Goal: Submit feedback/report problem

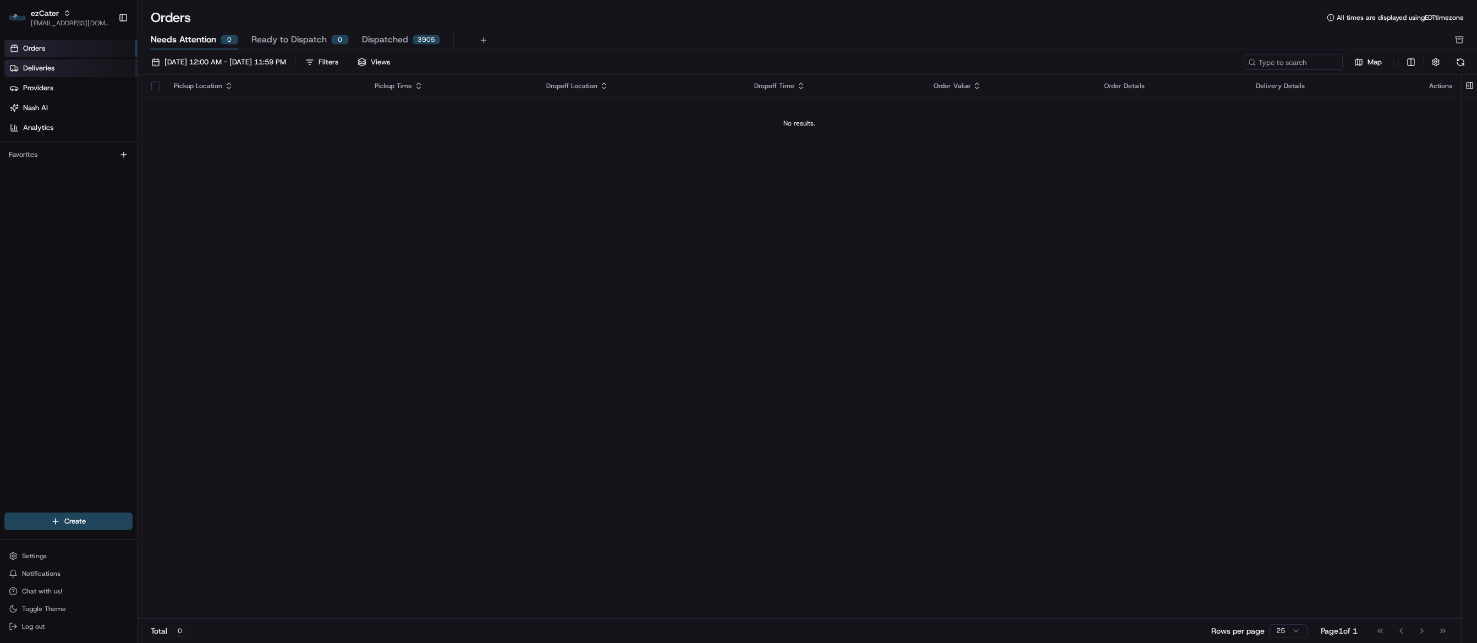
click at [56, 72] on link "Deliveries" at bounding box center [70, 68] width 133 height 18
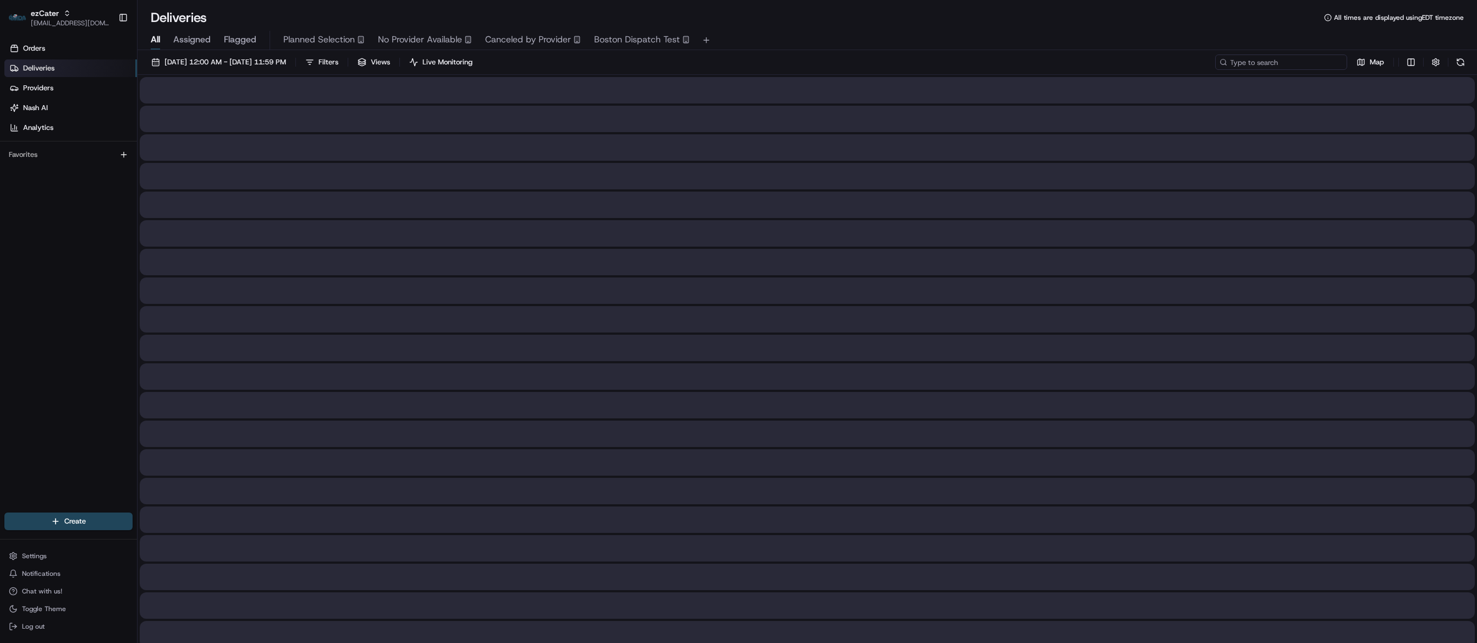
click at [1283, 62] on input at bounding box center [1282, 61] width 132 height 15
paste input "5VFWQ1"
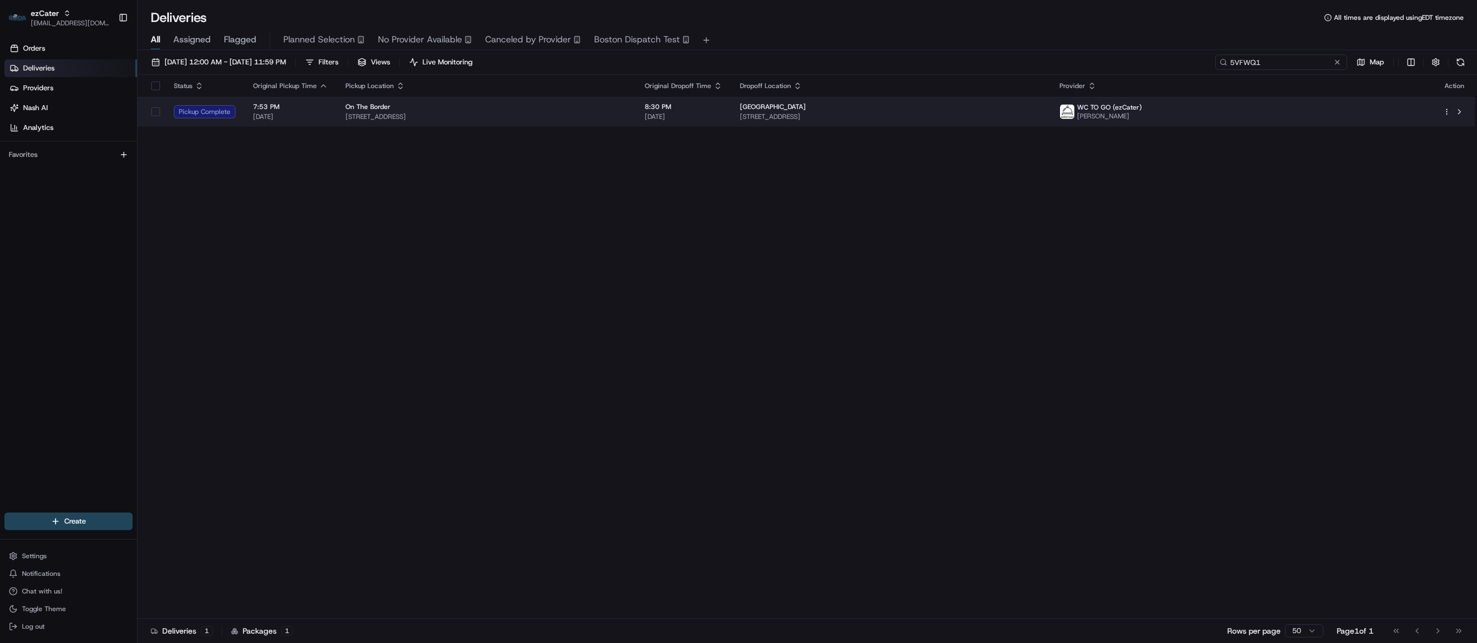
type input "5VFWQ1"
click at [731, 116] on td "8:30 PM 08/20/2025" at bounding box center [683, 112] width 95 height 30
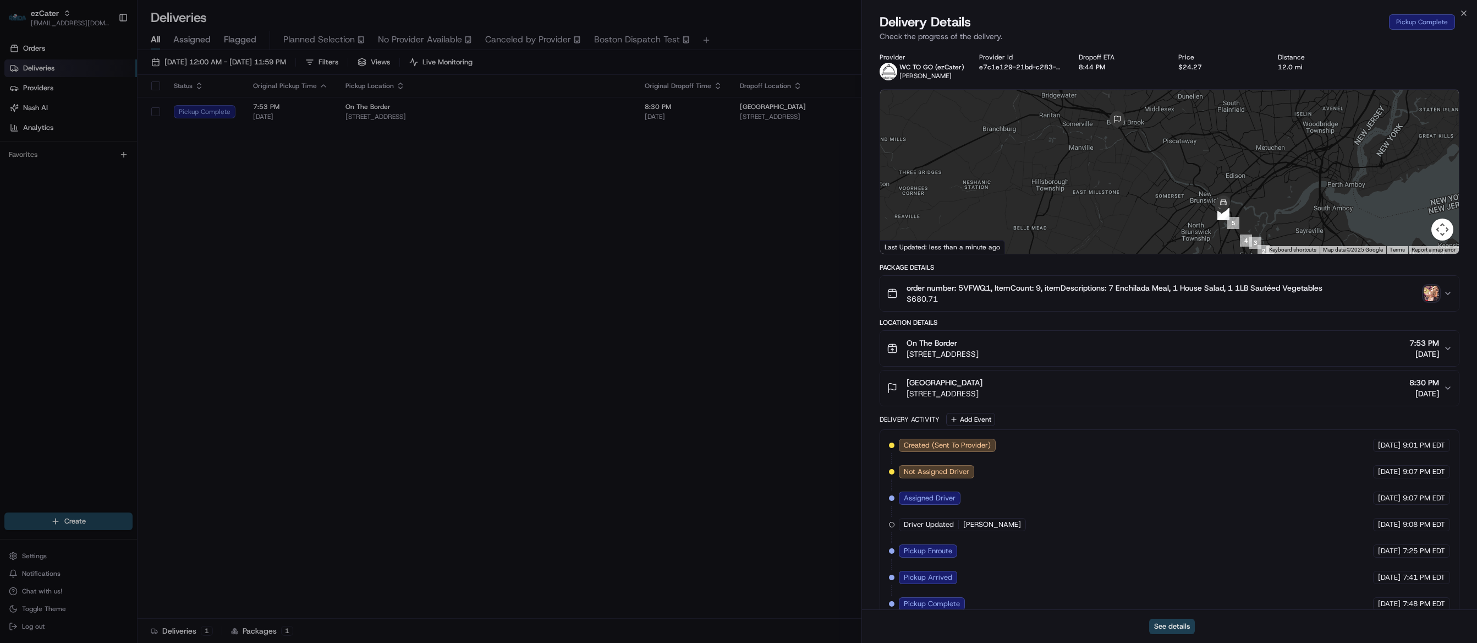
click at [1179, 626] on button "See details" at bounding box center [1172, 625] width 46 height 15
click at [1163, 621] on button "See details" at bounding box center [1172, 625] width 46 height 15
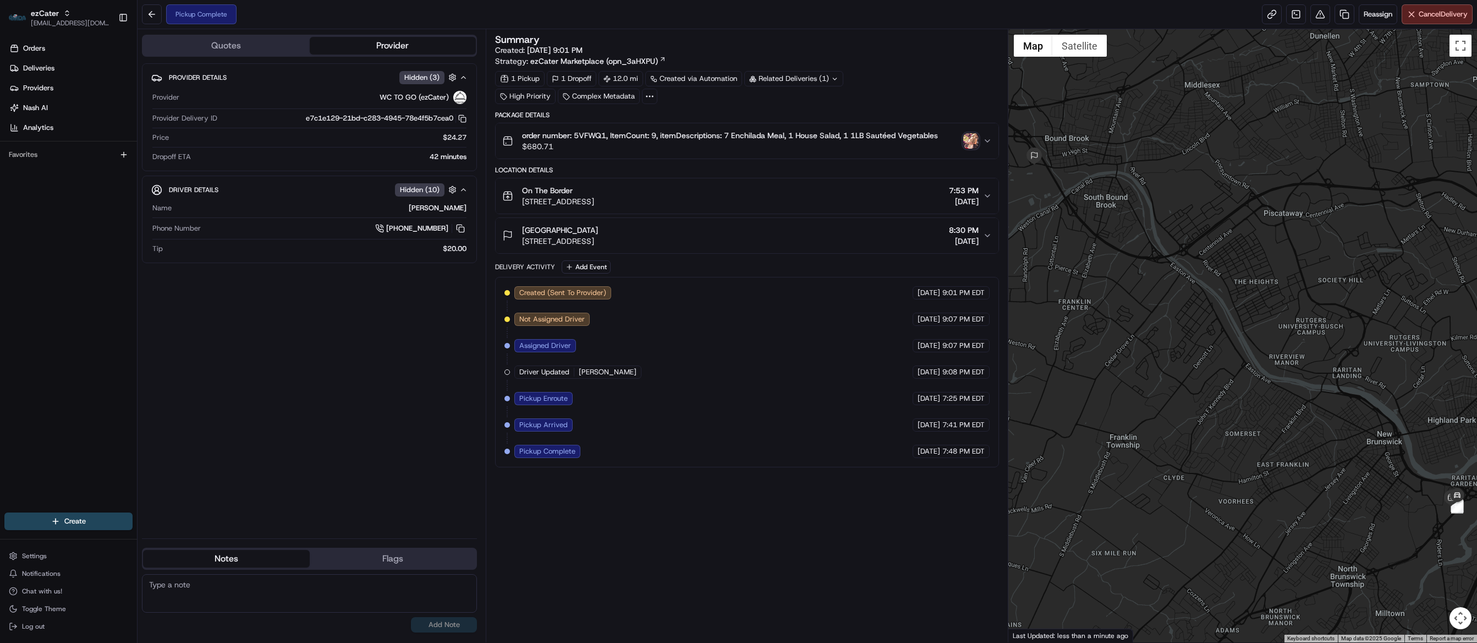
drag, startPoint x: 693, startPoint y: 238, endPoint x: 522, endPoint y: 248, distance: 171.9
click at [522, 247] on div "TD Bank Ballpark 1 Patriots Park, Bridgewater, NJ 08807, USA 8:30 PM 08/20/2025" at bounding box center [742, 236] width 481 height 22
copy span "[STREET_ADDRESS]"
click at [915, 620] on div "Summary Created: [DATE] 9:01 PM Strategy: ezCater Marketplace (opn_3aHXPU) 1 Pi…" at bounding box center [747, 336] width 504 height 602
click at [916, 618] on div "Summary Created: [DATE] 9:01 PM Strategy: ezCater Marketplace (opn_3aHXPU) 1 Pi…" at bounding box center [747, 336] width 504 height 602
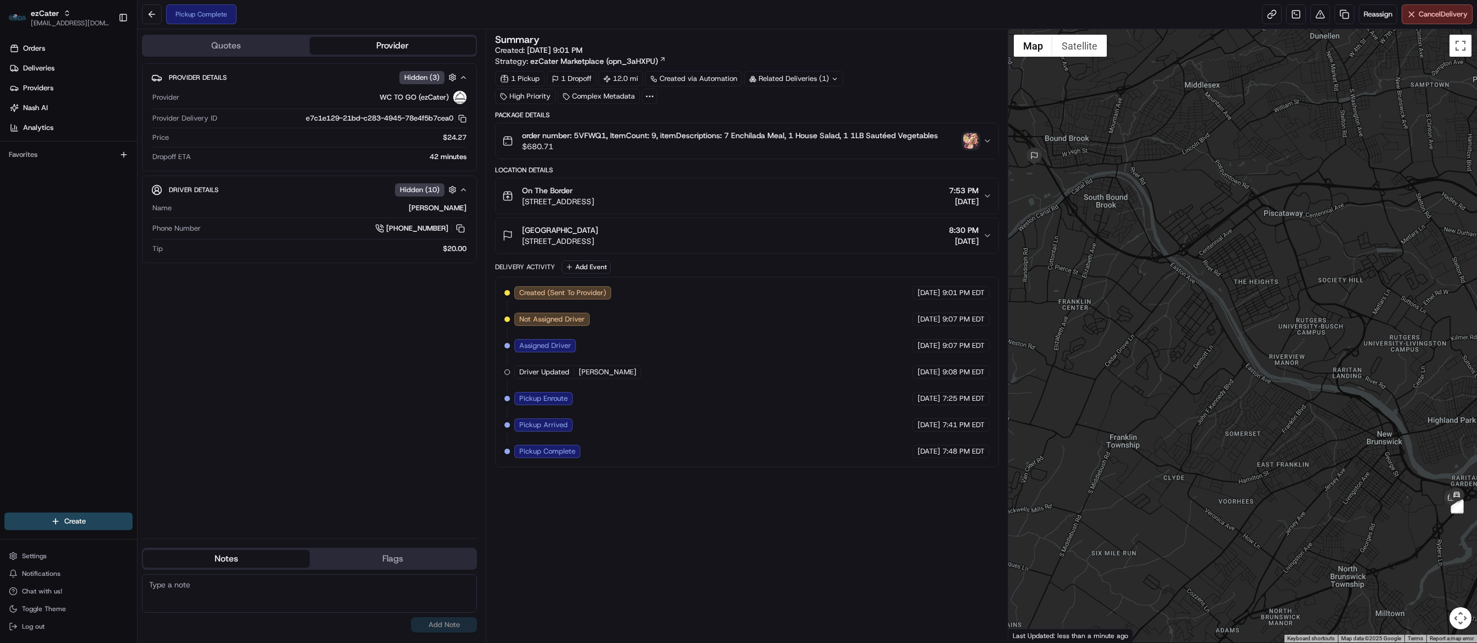
click at [903, 628] on div "Summary Created: [DATE] 9:01 PM Strategy: ezCater Marketplace (opn_3aHXPU) 1 Pi…" at bounding box center [747, 336] width 504 height 602
click at [976, 145] on img "button" at bounding box center [970, 140] width 15 height 15
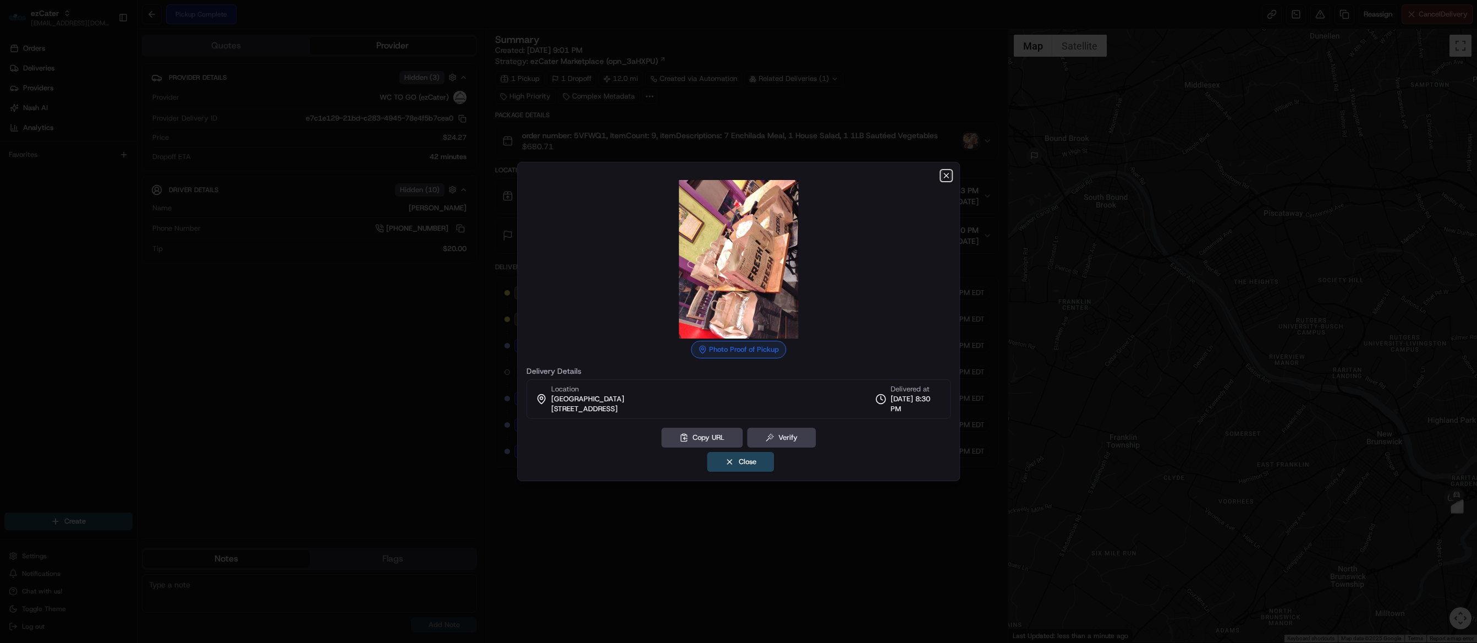
click at [948, 172] on icon "button" at bounding box center [946, 175] width 9 height 9
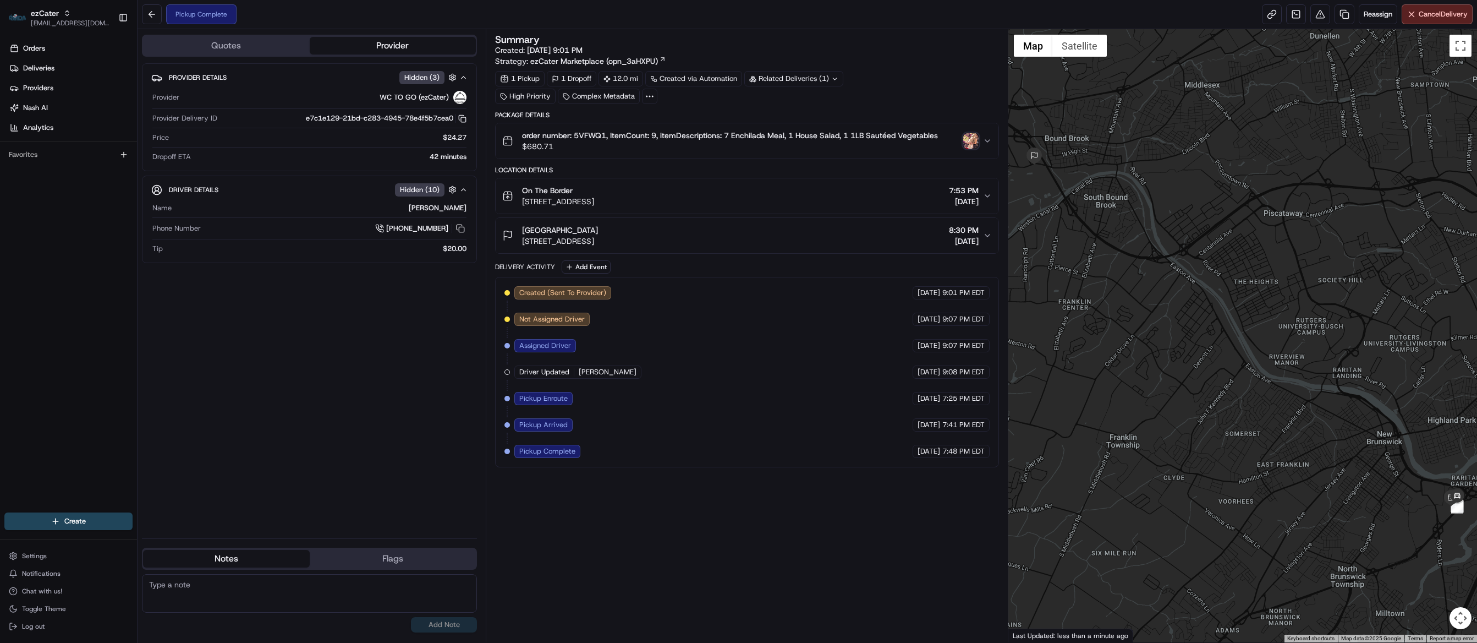
click at [822, 614] on div "Summary Created: 08/19/2025 9:01 PM Strategy: ezCater Marketplace (opn_3aHXPU) …" at bounding box center [747, 336] width 504 height 602
click at [32, 53] on span "Orders" at bounding box center [34, 48] width 22 height 10
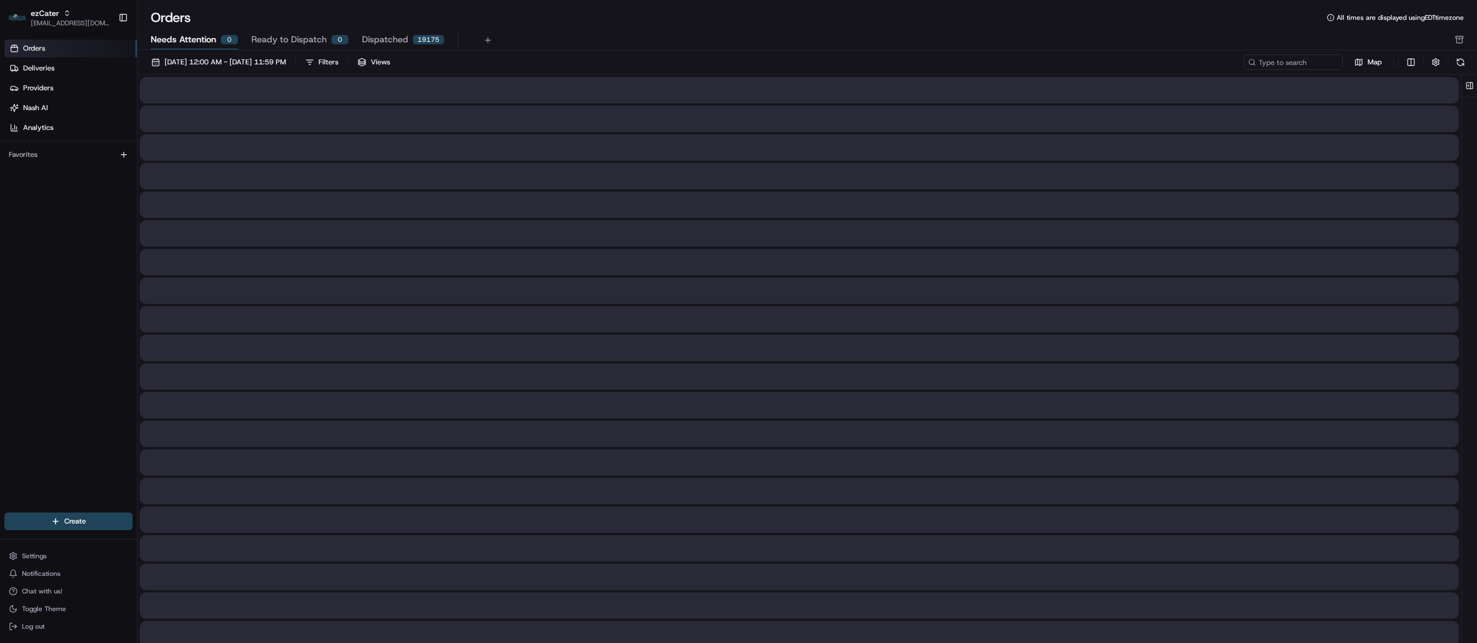
click at [189, 35] on span "Needs Attention" at bounding box center [183, 39] width 65 height 13
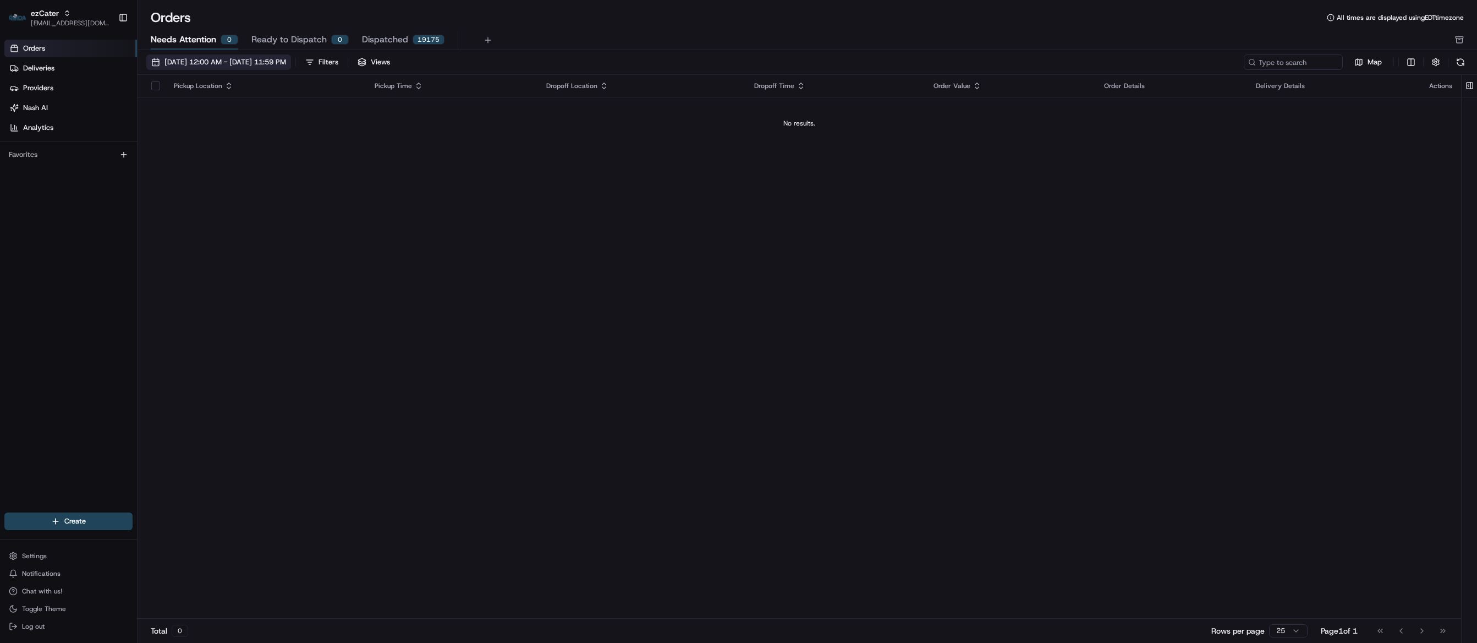
click at [215, 60] on span "08/01/2025 12:00 AM - 08/31/2025 11:59 PM" at bounding box center [226, 62] width 122 height 10
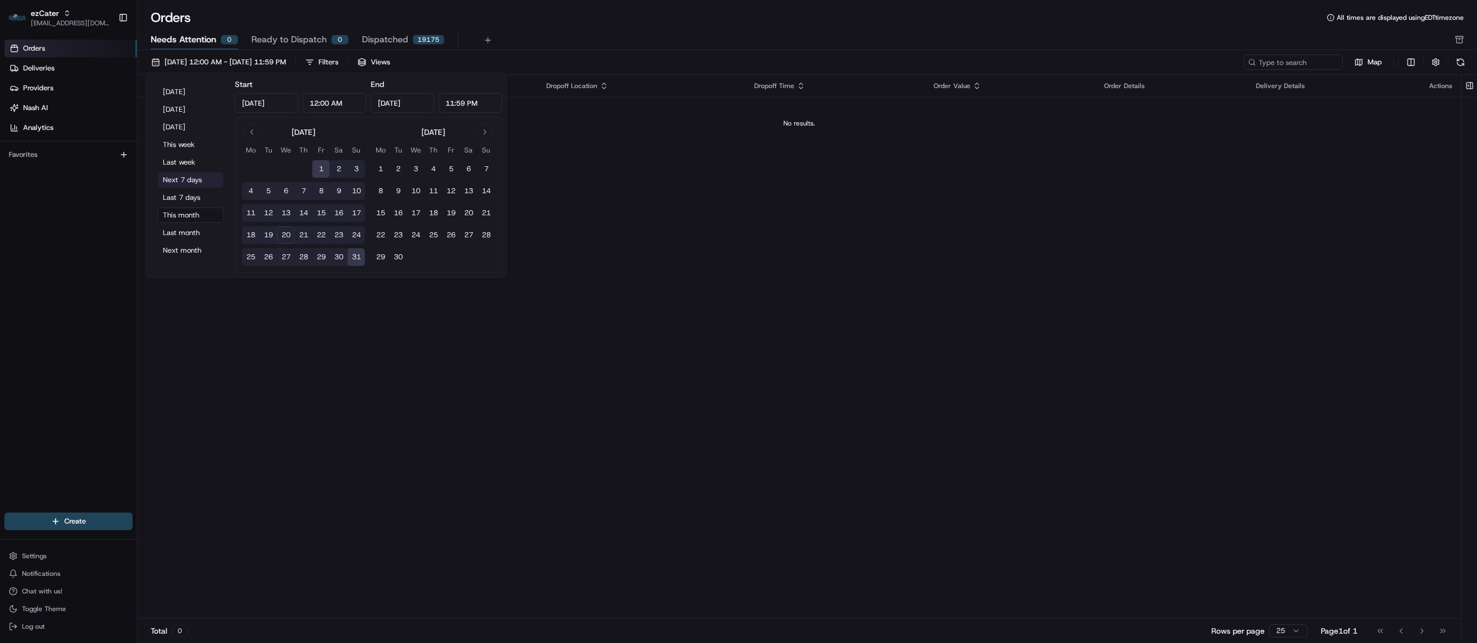
click at [176, 177] on button "Next 7 days" at bounding box center [191, 179] width 66 height 15
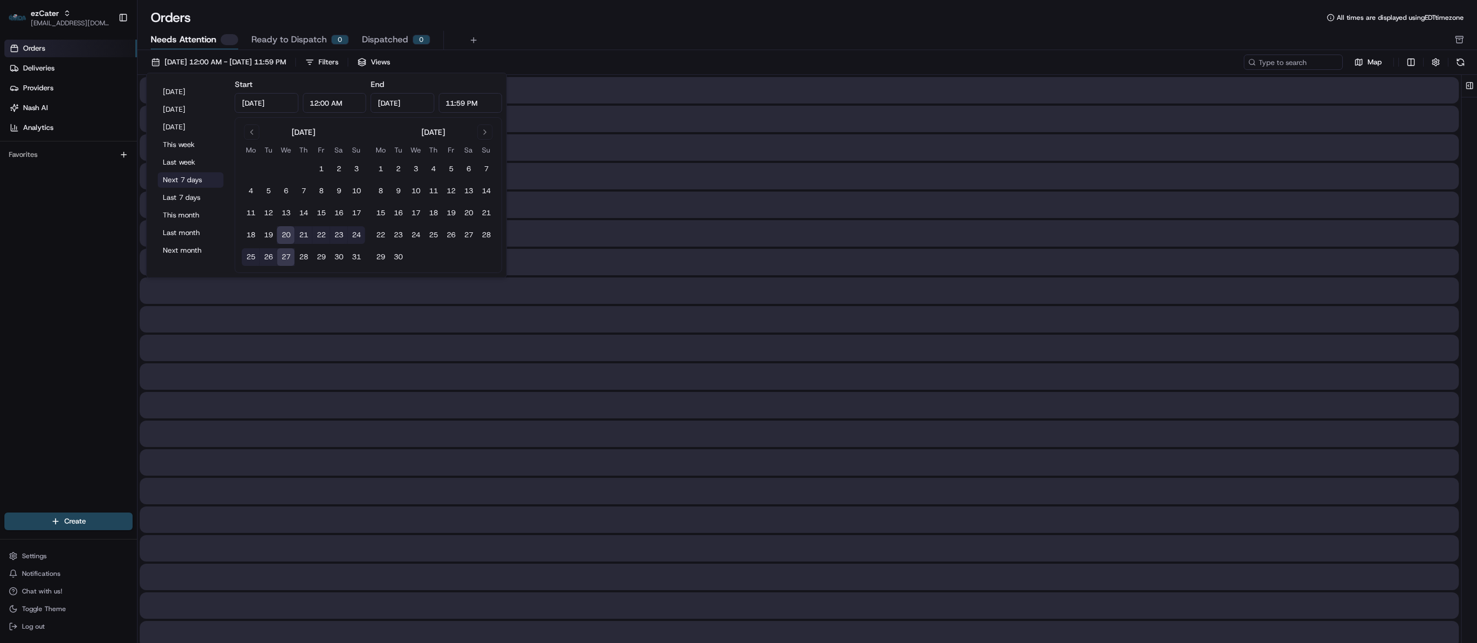
type input "Aug 20, 2025"
type input "Aug 27, 2025"
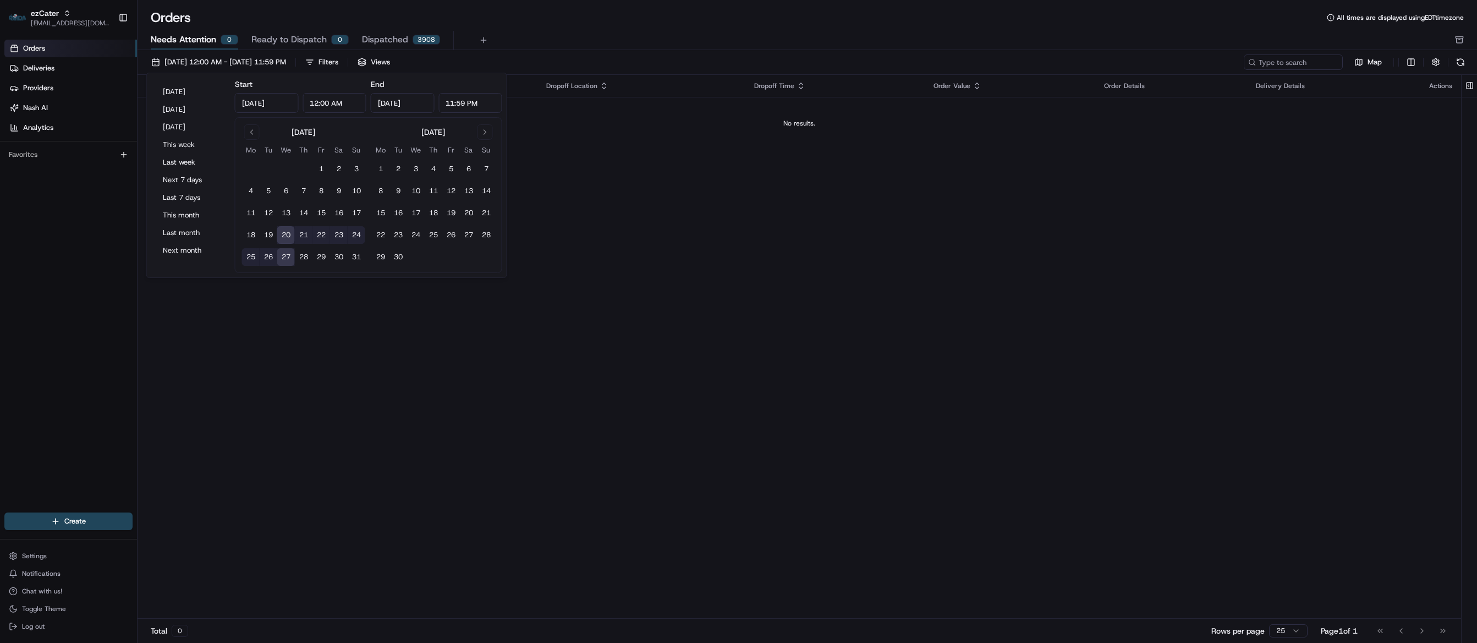
click at [661, 267] on div "Pickup Location Pickup Time Dropoff Location Dropoff Time Order Value Order Det…" at bounding box center [800, 347] width 1324 height 544
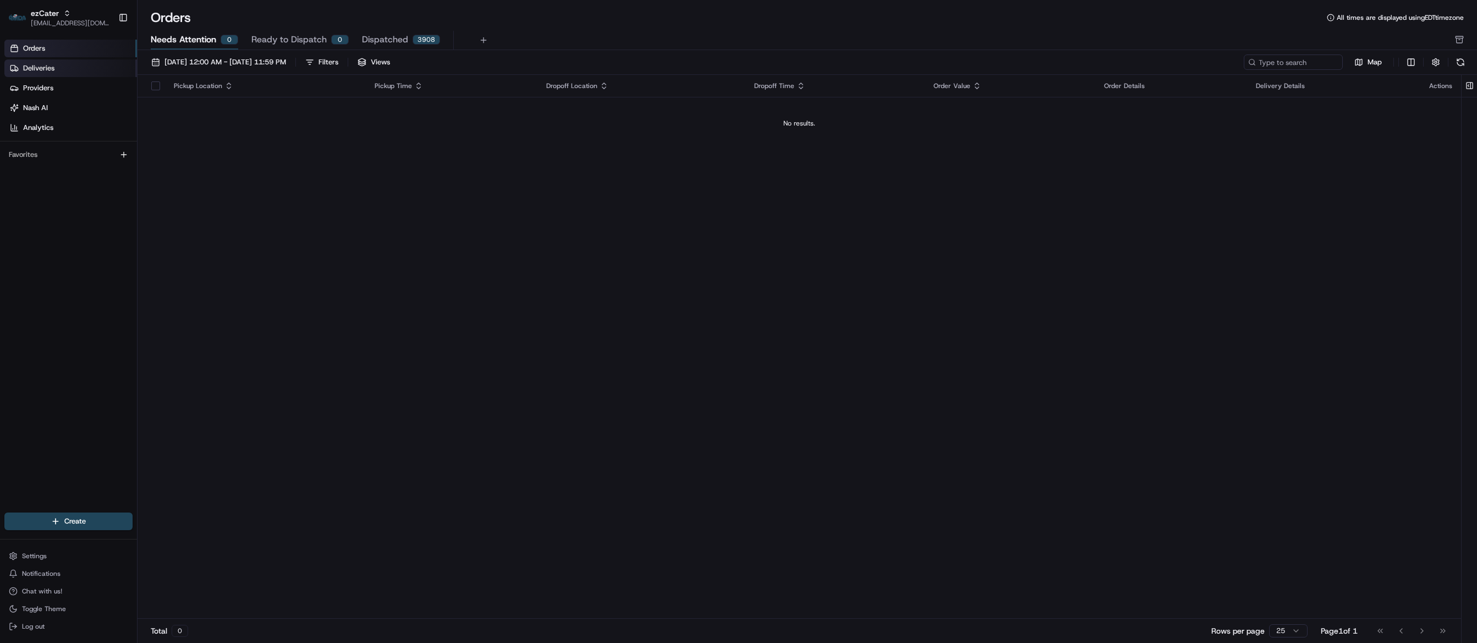
click at [43, 73] on span "Deliveries" at bounding box center [38, 68] width 31 height 10
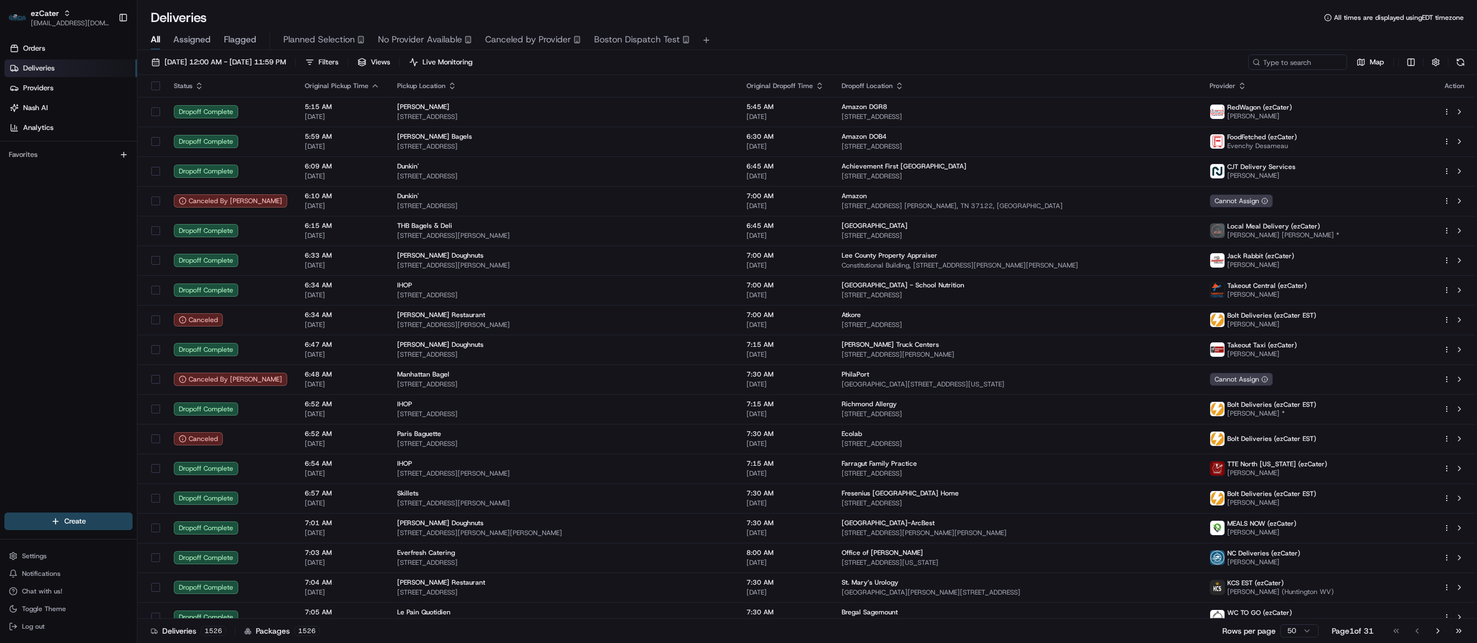
click at [913, 619] on div "Deliveries 1526 Packages 1526 Rows per page 50 Page 1 of 31 Go to first page Go…" at bounding box center [808, 630] width 1340 height 25
click at [1283, 68] on input at bounding box center [1282, 61] width 132 height 15
paste input "5VFWQ1"
type input "5VFWQ1"
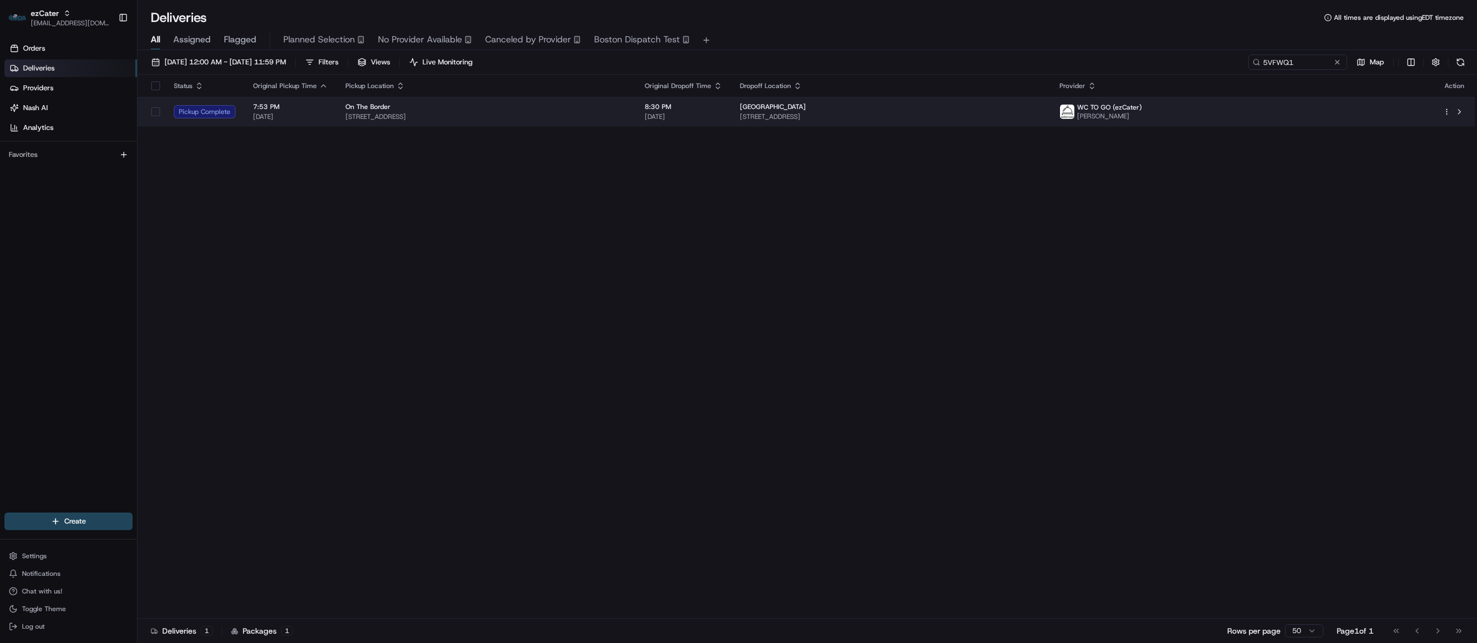
click at [943, 114] on span "1 Patriots Park, Bridgewater, NJ 08807, USA" at bounding box center [891, 116] width 303 height 9
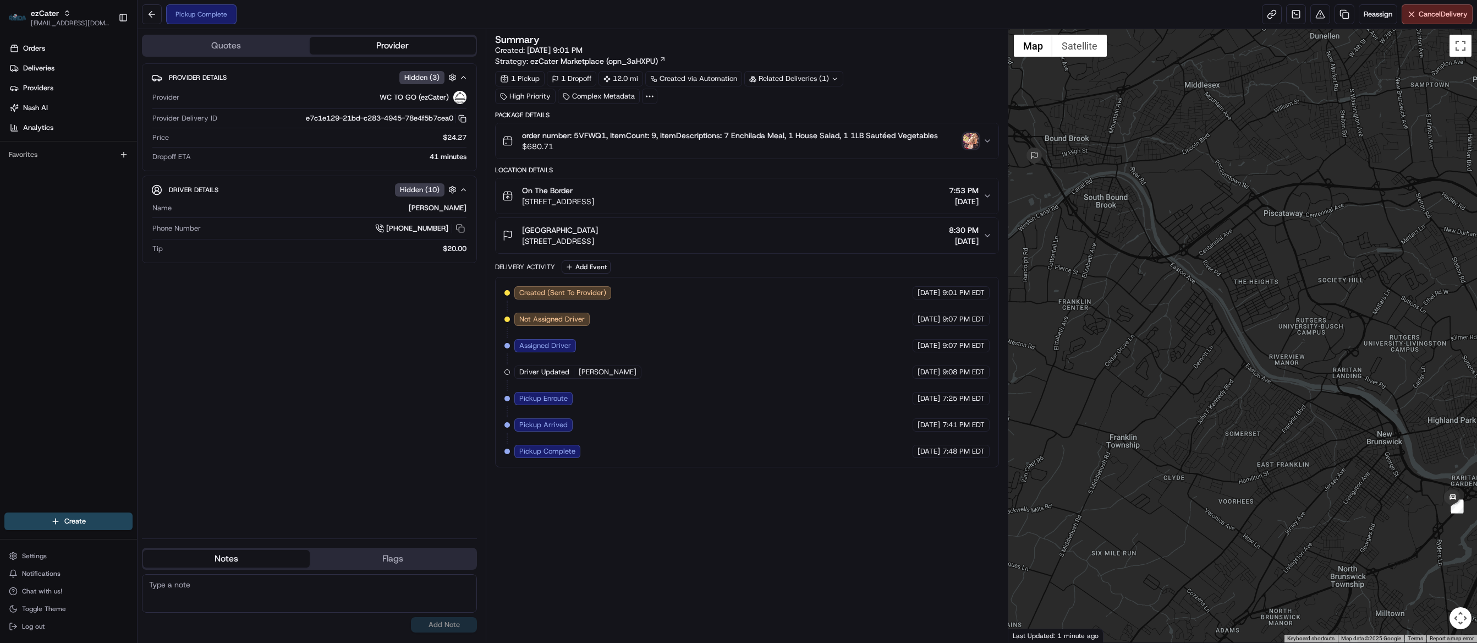
click at [837, 624] on div "Summary Created: [DATE] 9:01 PM Strategy: ezCater Marketplace (opn_3aHXPU) 1 Pi…" at bounding box center [747, 336] width 504 height 602
click at [839, 614] on div "Summary Created: [DATE] 9:01 PM Strategy: ezCater Marketplace (opn_3aHXPU) 1 Pi…" at bounding box center [747, 336] width 504 height 602
click at [856, 627] on div "Summary Created: [DATE] 9:01 PM Strategy: ezCater Marketplace (opn_3aHXPU) 1 Pi…" at bounding box center [747, 336] width 504 height 602
click at [697, 618] on div "Summary Created: [DATE] 9:01 PM Strategy: ezCater Marketplace (opn_3aHXPU) 1 Pi…" at bounding box center [747, 336] width 504 height 602
click at [913, 614] on div "Summary Created: 08/19/2025 9:01 PM Strategy: ezCater Marketplace (opn_3aHXPU) …" at bounding box center [747, 336] width 504 height 602
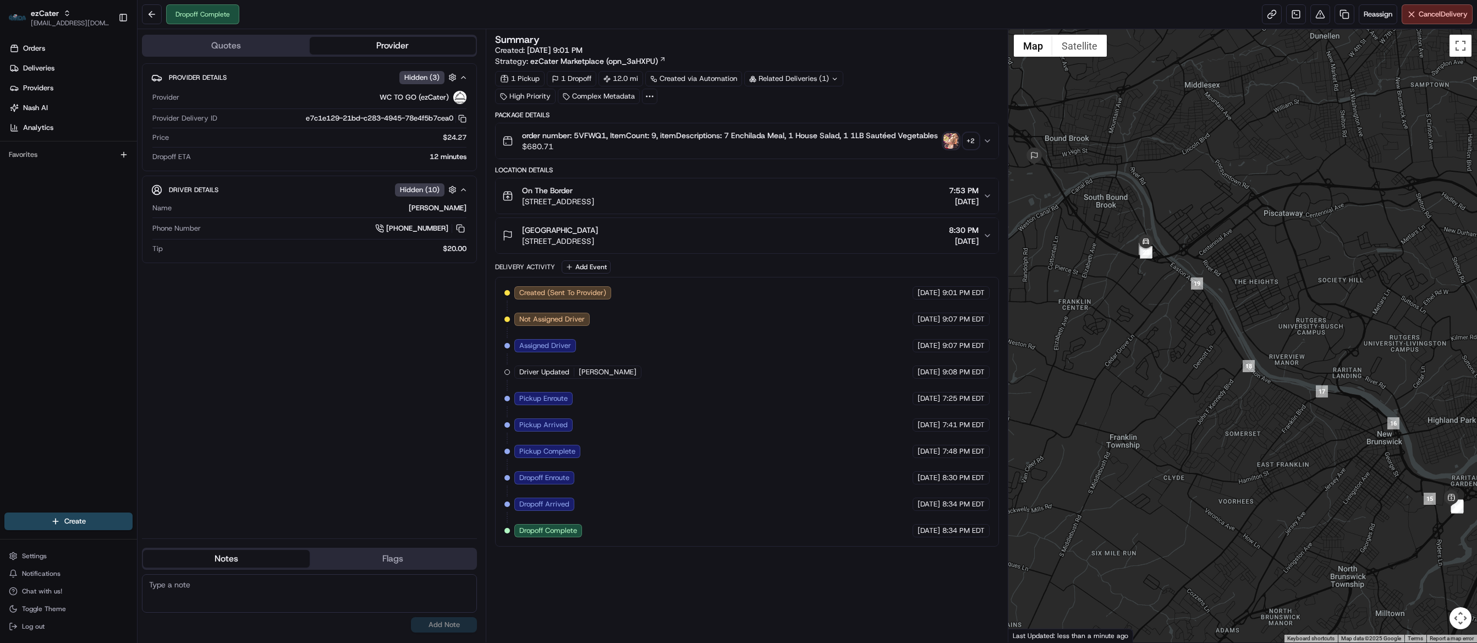
click at [971, 138] on div "+ 2" at bounding box center [970, 140] width 15 height 15
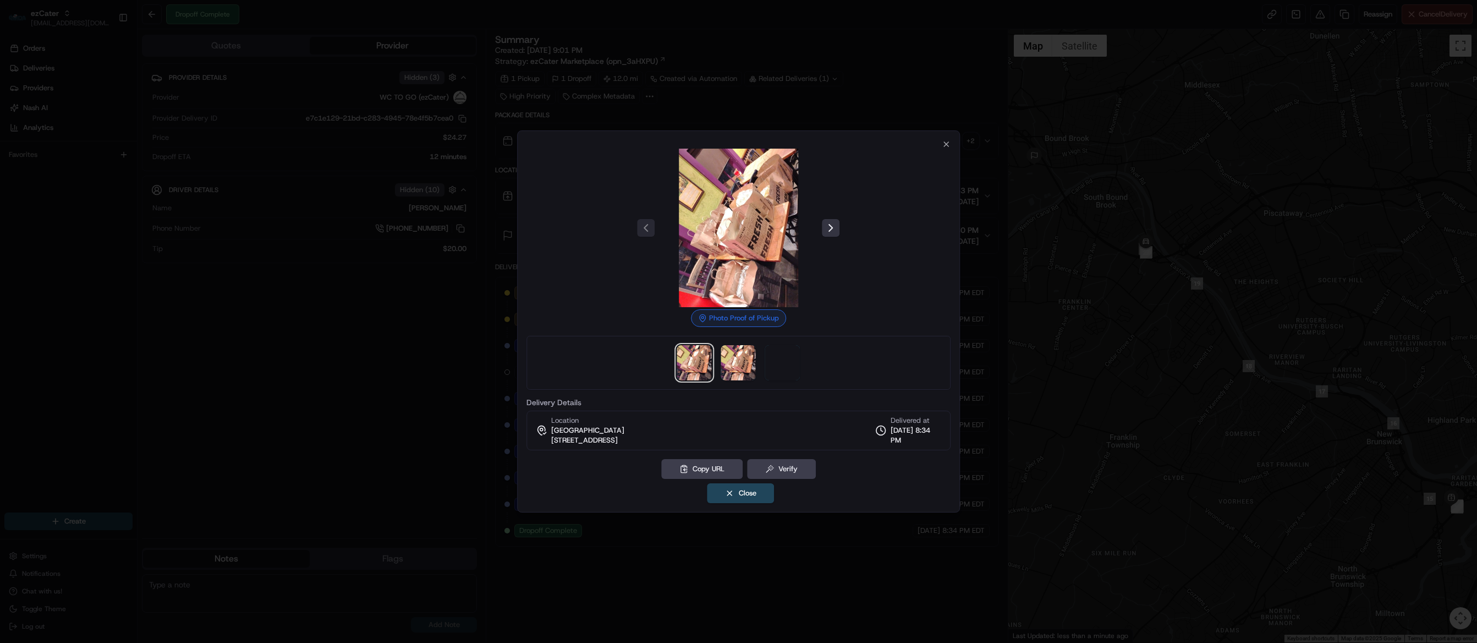
click at [832, 222] on button at bounding box center [832, 228] width 18 height 18
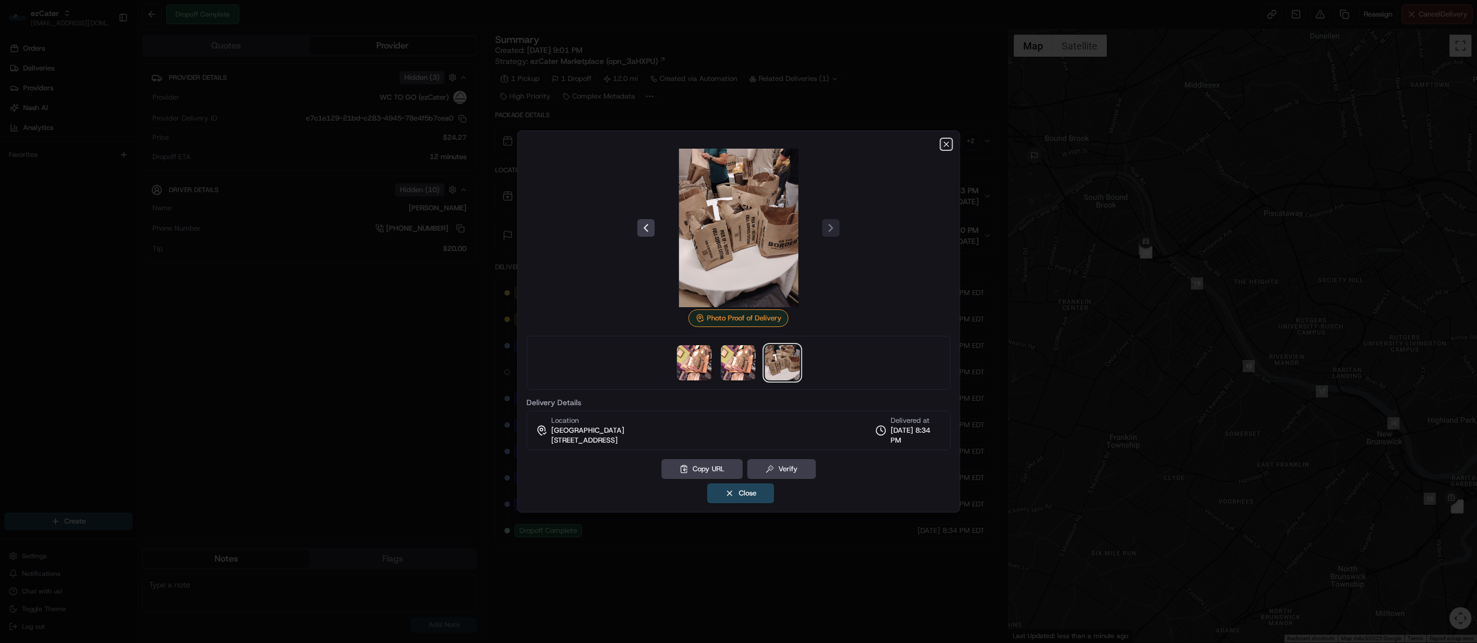
click at [944, 143] on icon "button" at bounding box center [946, 144] width 9 height 9
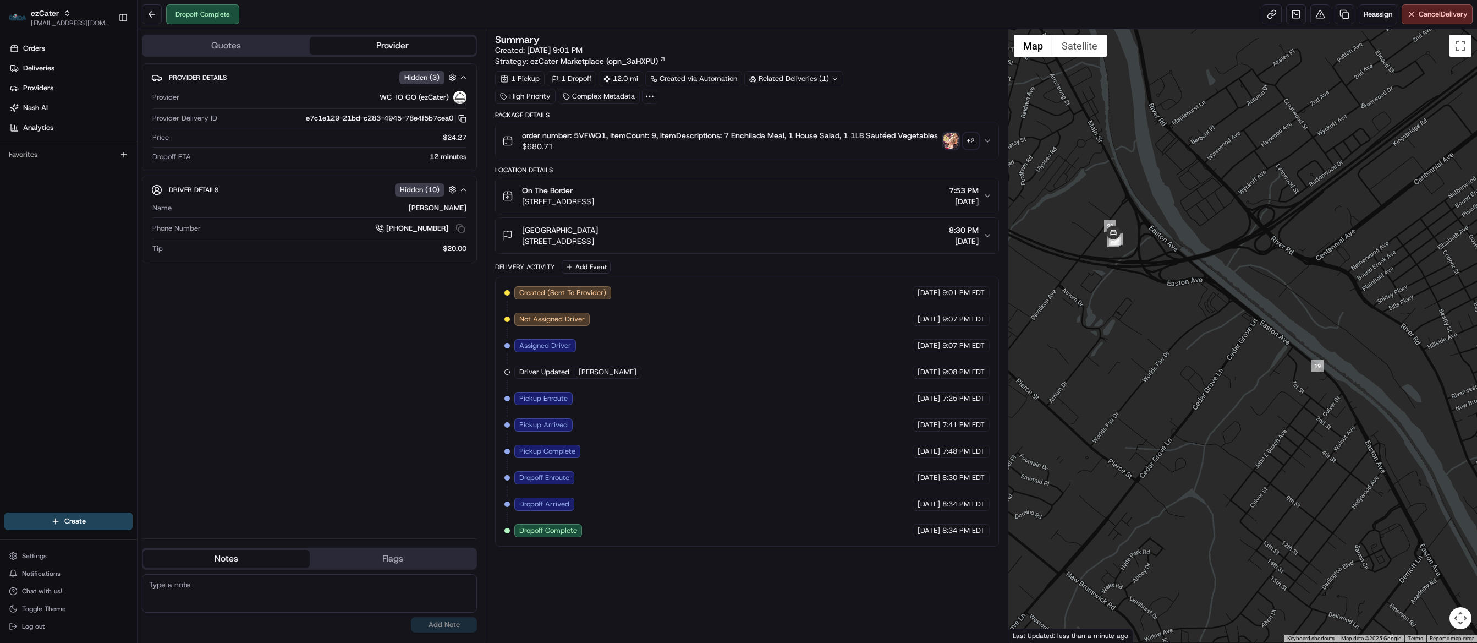
drag, startPoint x: 1080, startPoint y: 258, endPoint x: 1123, endPoint y: 325, distance: 79.8
click at [1123, 325] on div at bounding box center [1243, 335] width 469 height 613
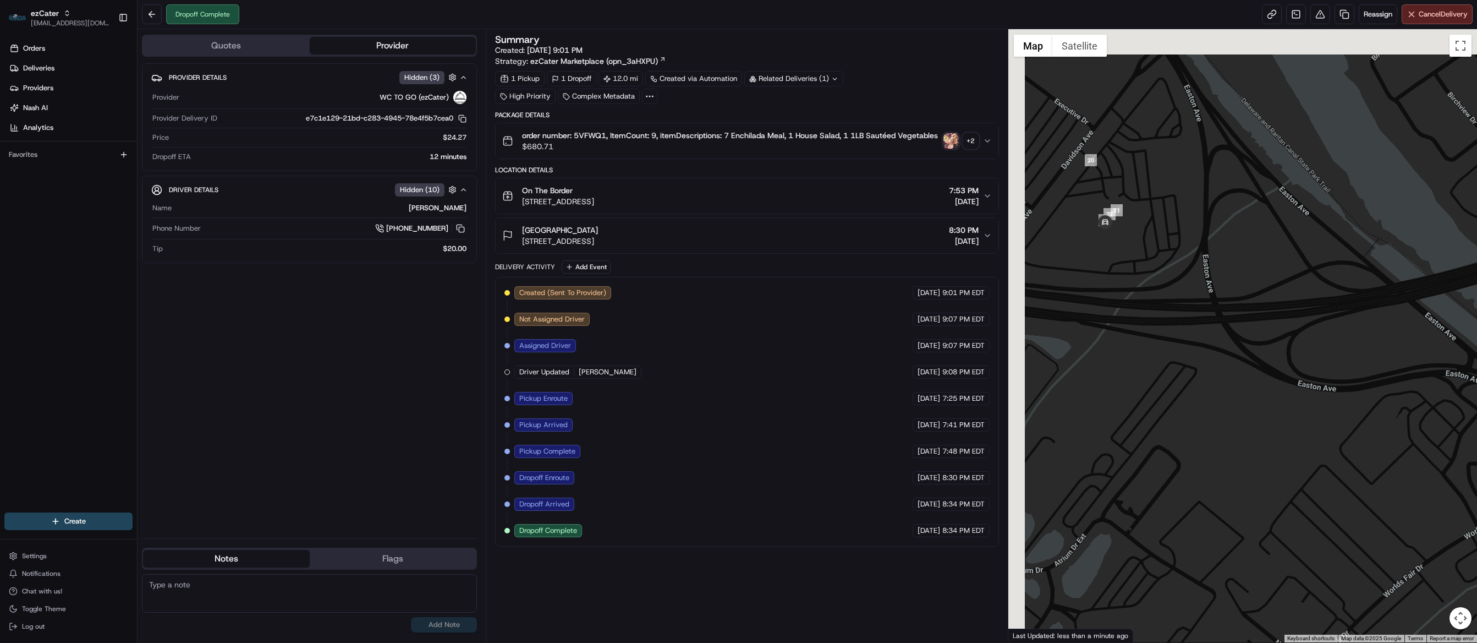
drag, startPoint x: 1103, startPoint y: 251, endPoint x: 1163, endPoint y: 365, distance: 128.7
click at [1163, 365] on div at bounding box center [1243, 335] width 469 height 613
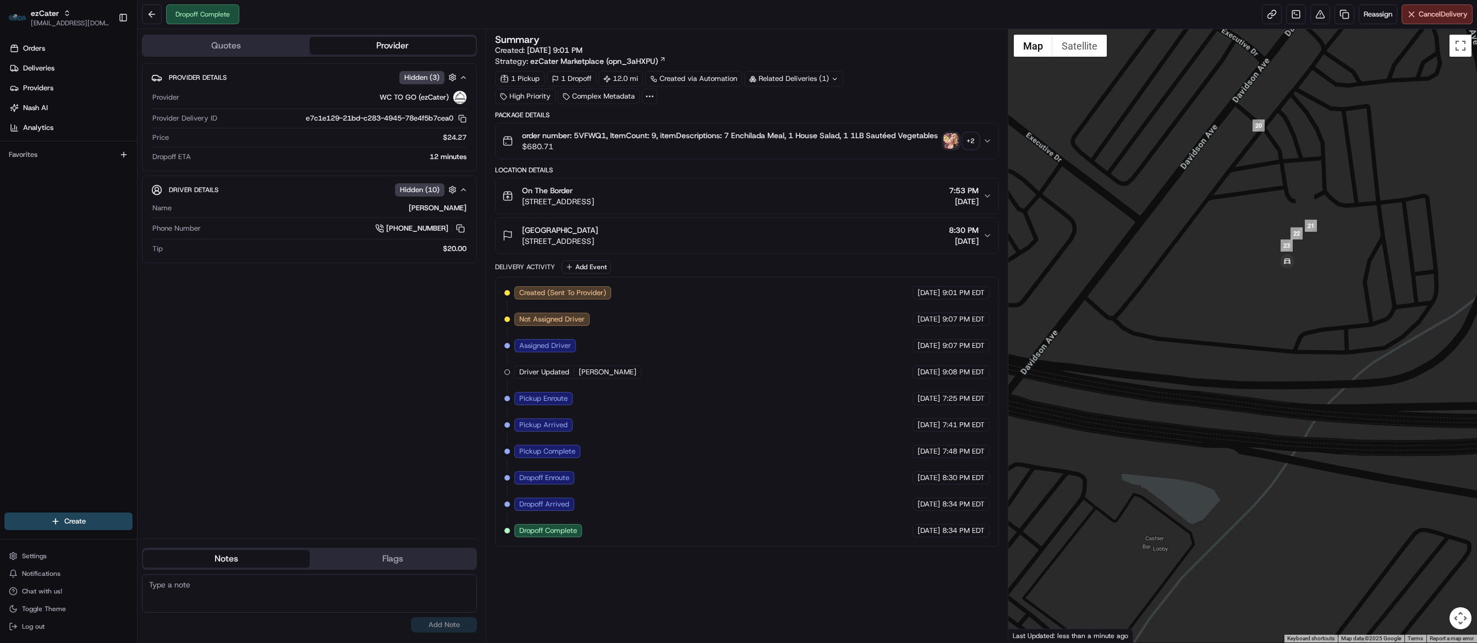
drag, startPoint x: 1136, startPoint y: 269, endPoint x: 1278, endPoint y: 333, distance: 155.9
click at [1278, 333] on div at bounding box center [1243, 335] width 469 height 613
click at [883, 619] on div "Summary Created: 08/19/2025 9:01 PM Strategy: ezCater Marketplace (opn_3aHXPU) …" at bounding box center [747, 336] width 504 height 602
click at [332, 363] on div "Provider Details Hidden ( 3 ) Provider WC TO GO (ezCater) Provider Delivery ID …" at bounding box center [309, 296] width 335 height 466
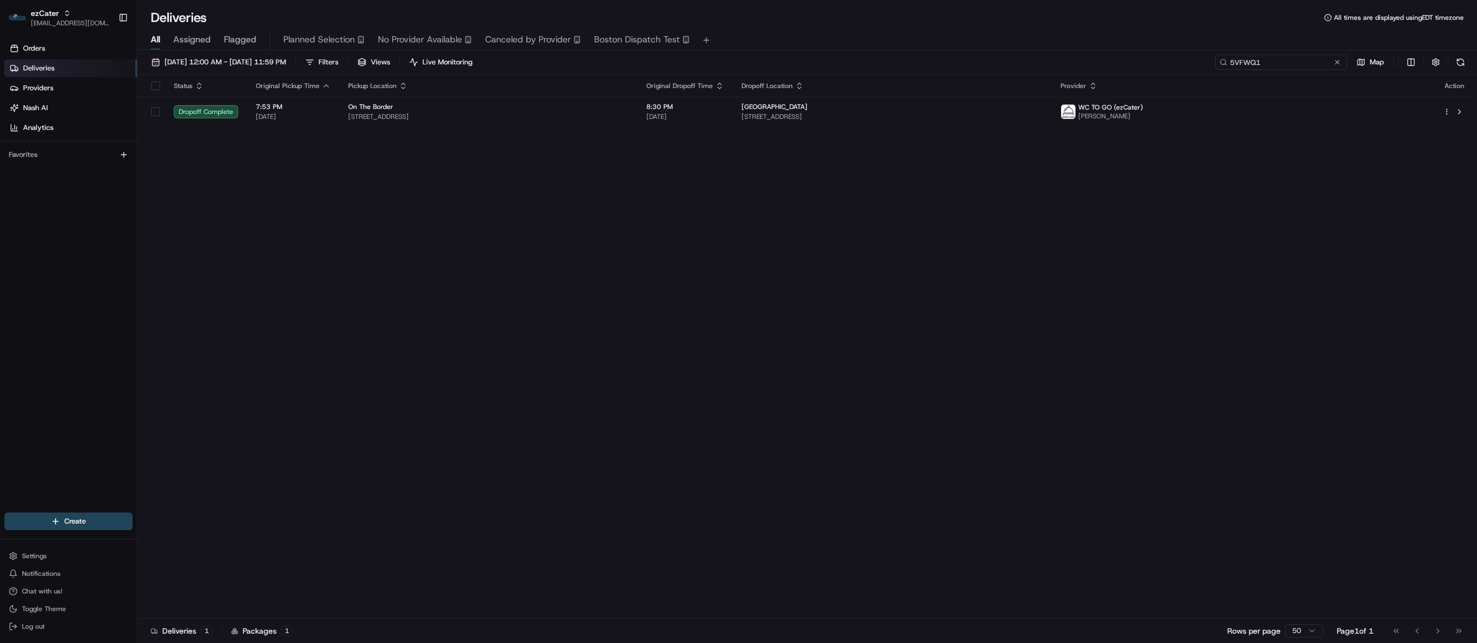
drag, startPoint x: 1291, startPoint y: 64, endPoint x: 1174, endPoint y: 64, distance: 117.8
click at [1174, 64] on div "08/20/2025 12:00 AM - 08/20/2025 11:59 PM Filters Views Live Monitoring 5VFWQ1 …" at bounding box center [808, 64] width 1340 height 20
paste input "ord_PQB8BP2YG5y2L5skstnpfR"
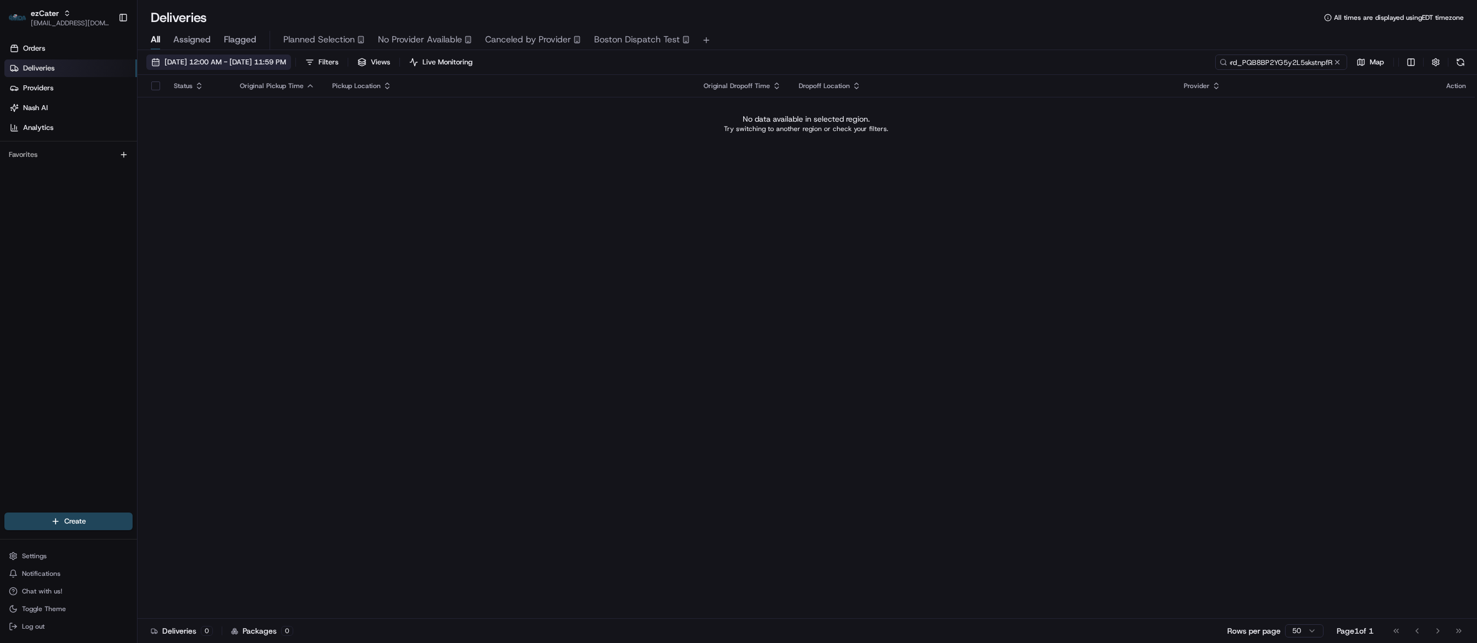
type input "ord_PQB8BP2YG5y2L5skstnpfR"
click at [184, 58] on span "08/20/2025 12:00 AM - 08/20/2025 11:59 PM" at bounding box center [226, 62] width 122 height 10
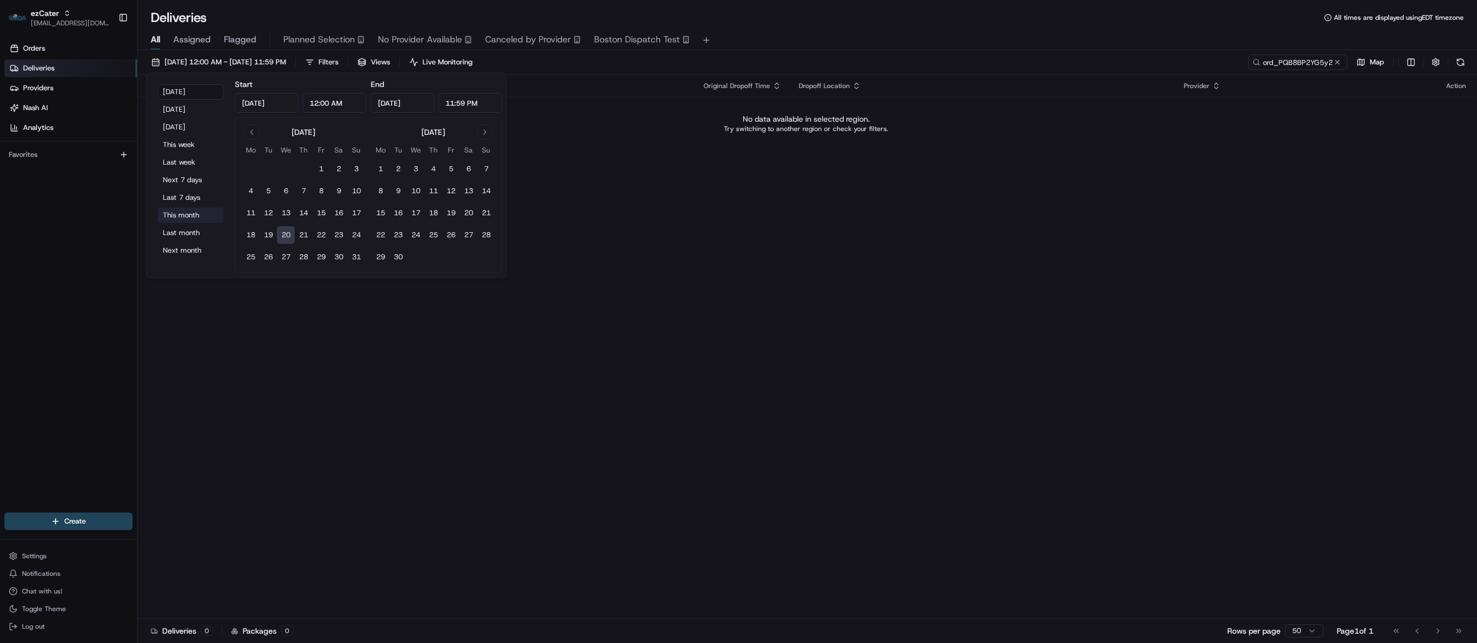
click at [191, 217] on button "This month" at bounding box center [191, 214] width 66 height 15
type input "Aug 1, 2025"
type input "Aug 31, 2025"
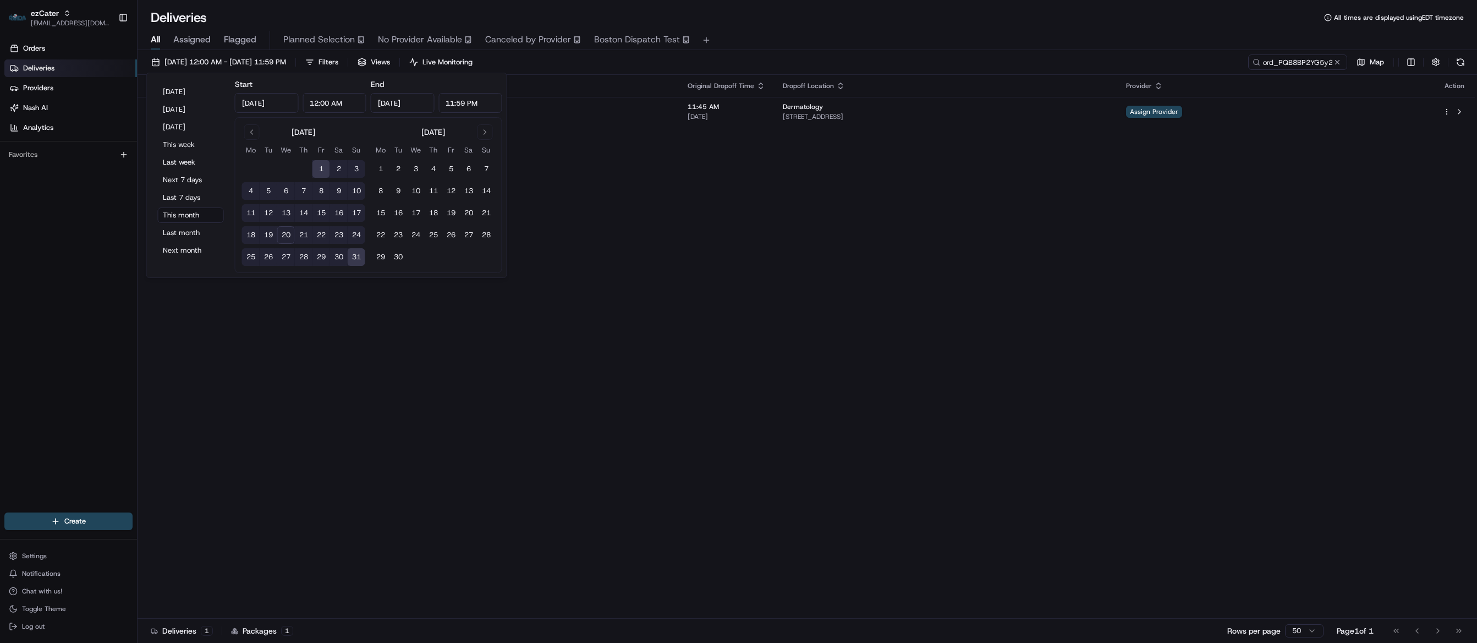
click at [760, 309] on div "Status Original Pickup Time Pickup Location Original Dropoff Time Dropoff Locat…" at bounding box center [807, 347] width 1338 height 544
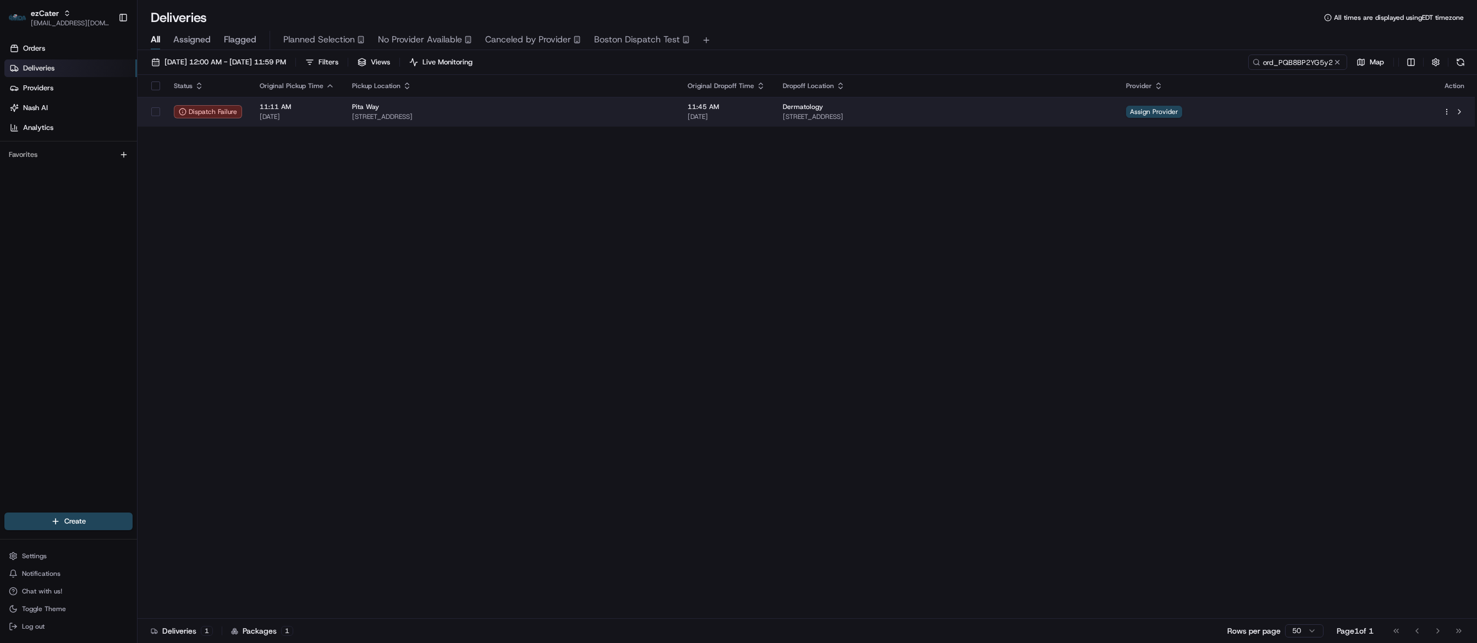
click at [670, 113] on span "22351 Pontiac Trail, South Lyon, MI 48178, USA" at bounding box center [511, 116] width 318 height 9
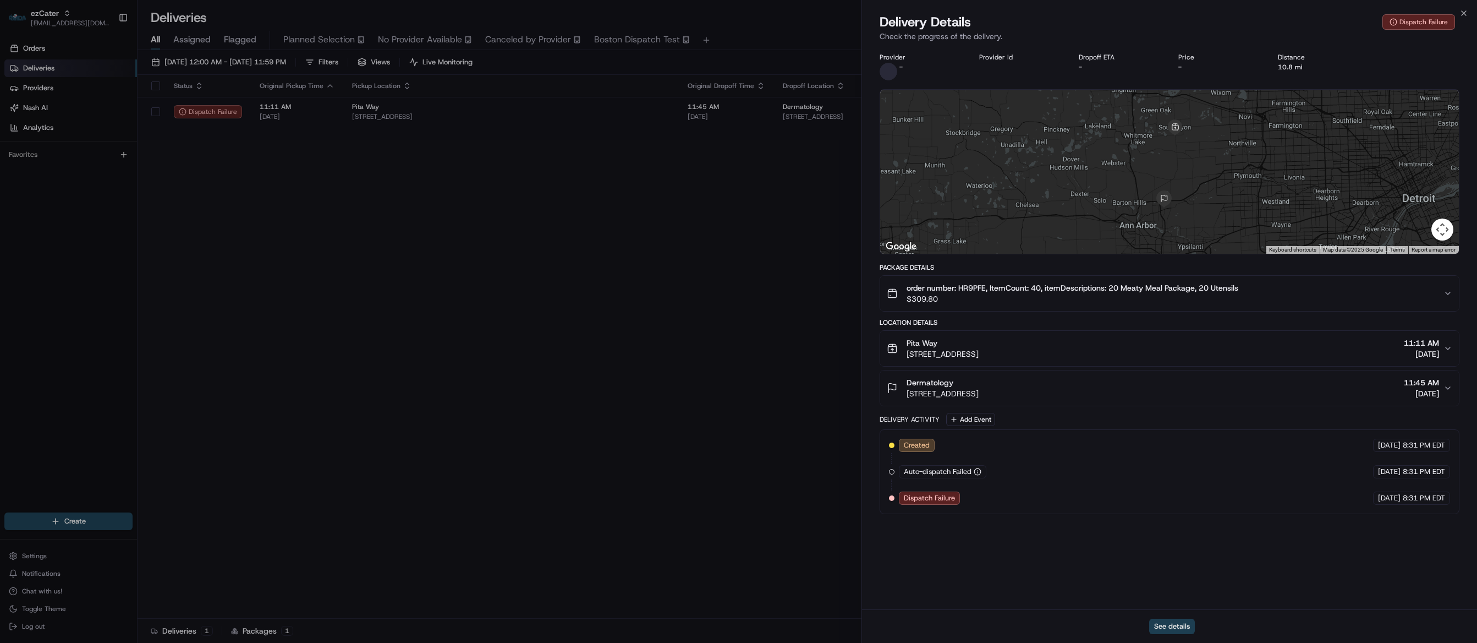
click at [1179, 631] on button "See details" at bounding box center [1172, 625] width 46 height 15
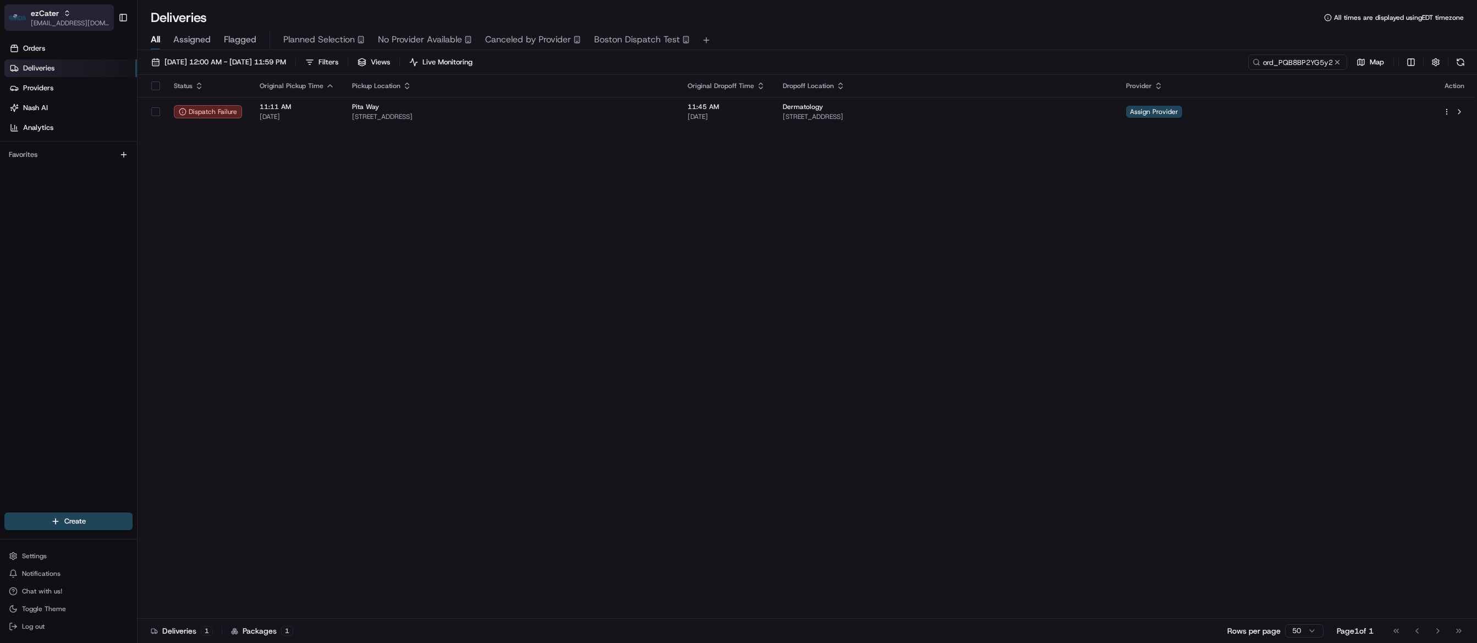
click at [53, 17] on span "ezCater" at bounding box center [45, 13] width 28 height 11
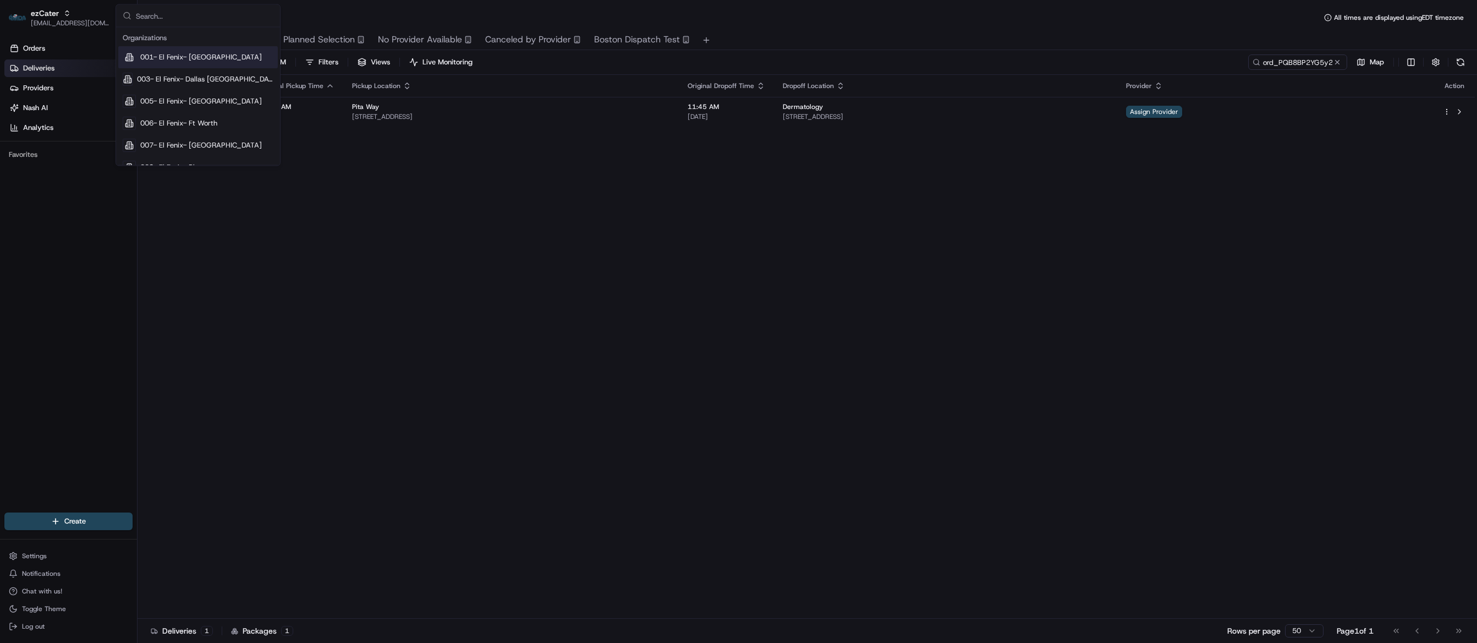
click at [167, 25] on input "text" at bounding box center [205, 16] width 138 height 22
type input "loblaw"
click at [165, 61] on div "Loblaw" at bounding box center [198, 57] width 160 height 22
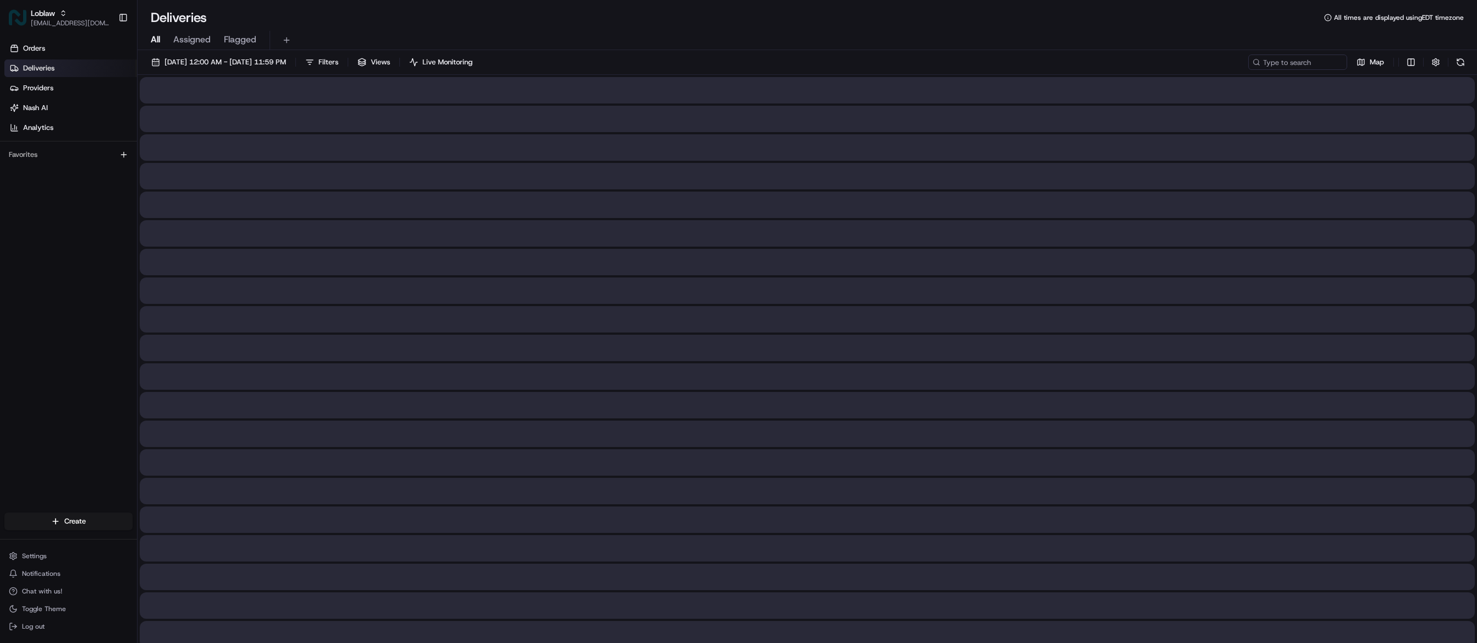
click at [183, 63] on span "Aug 1 2025 12:00 AM - Aug 31 2025 11:59 PM" at bounding box center [226, 62] width 122 height 10
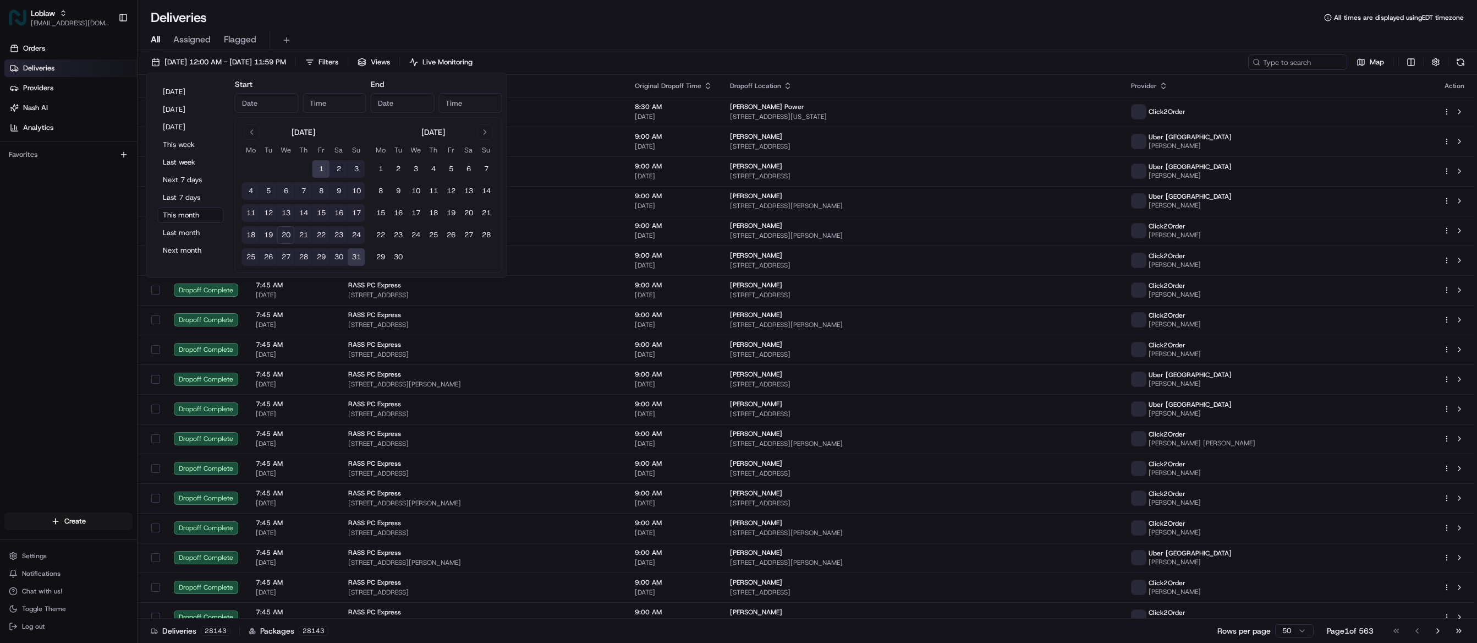
type input "Aug 1, 2025"
type input "12:00 AM"
type input "Aug 31, 2025"
type input "11:59 PM"
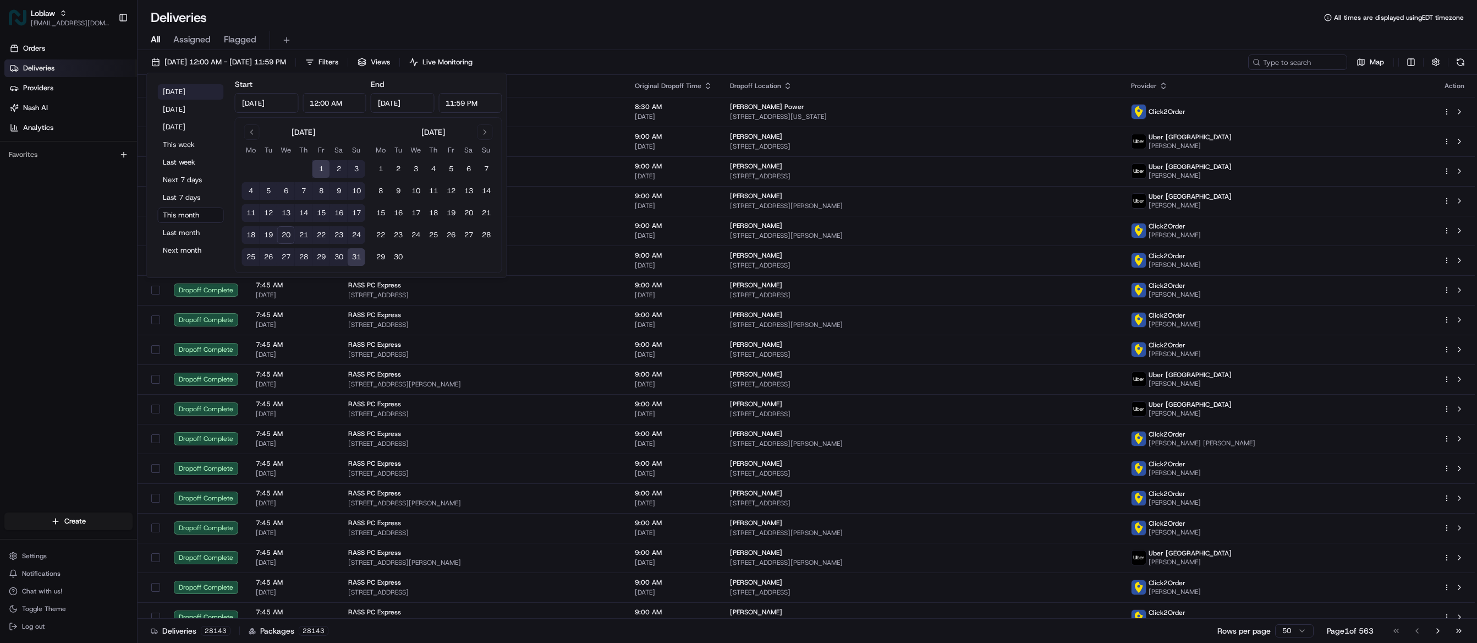
click at [177, 94] on button "Today" at bounding box center [191, 91] width 66 height 15
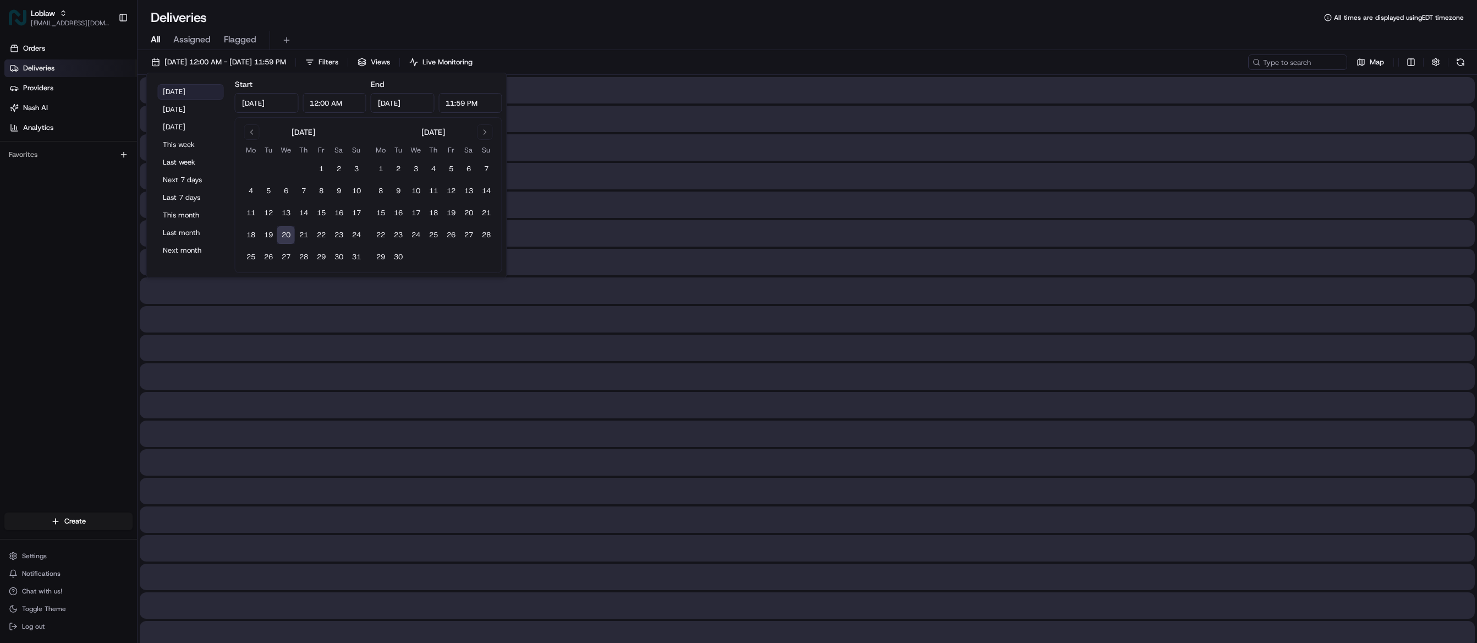
type input "Aug 20, 2025"
click at [1297, 61] on input at bounding box center [1282, 61] width 132 height 15
paste input "531900012825149"
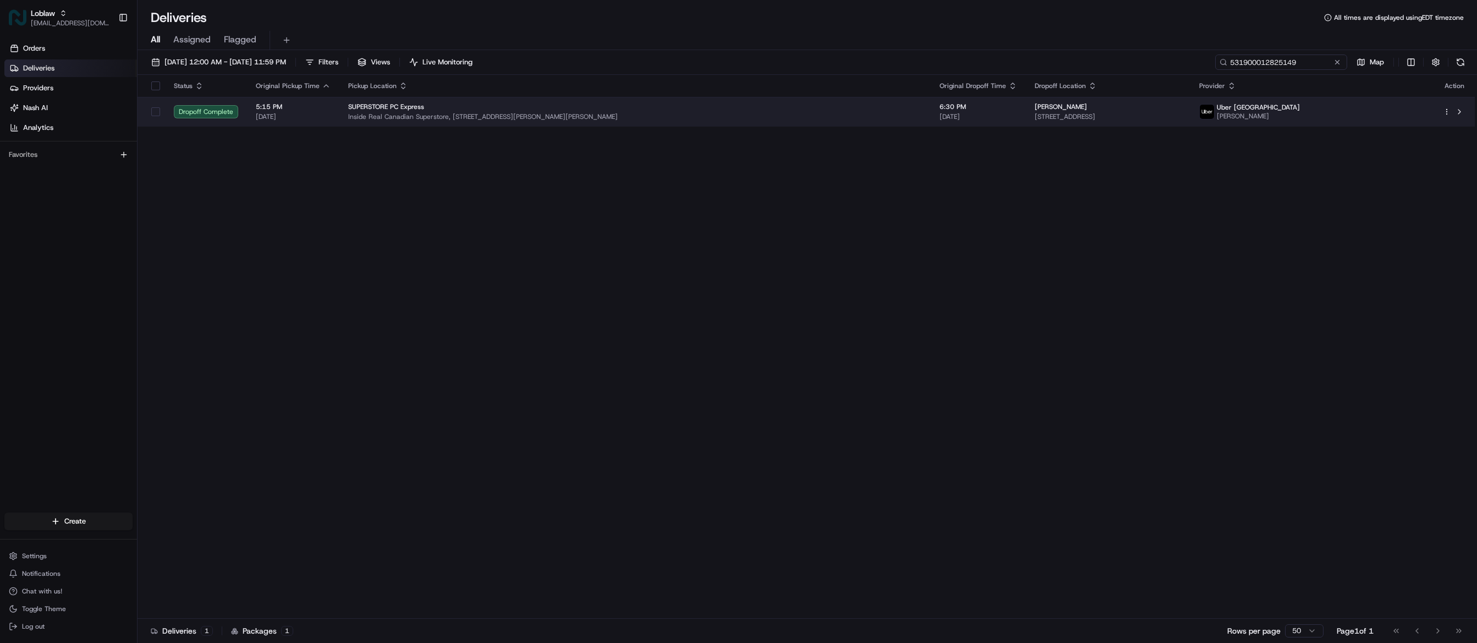
type input "531900012825149"
click at [801, 116] on span "Inside Real Canadian Superstore, 835 Langford Pkwy, Victoria, BC V9B 4V5, Canada" at bounding box center [635, 116] width 574 height 9
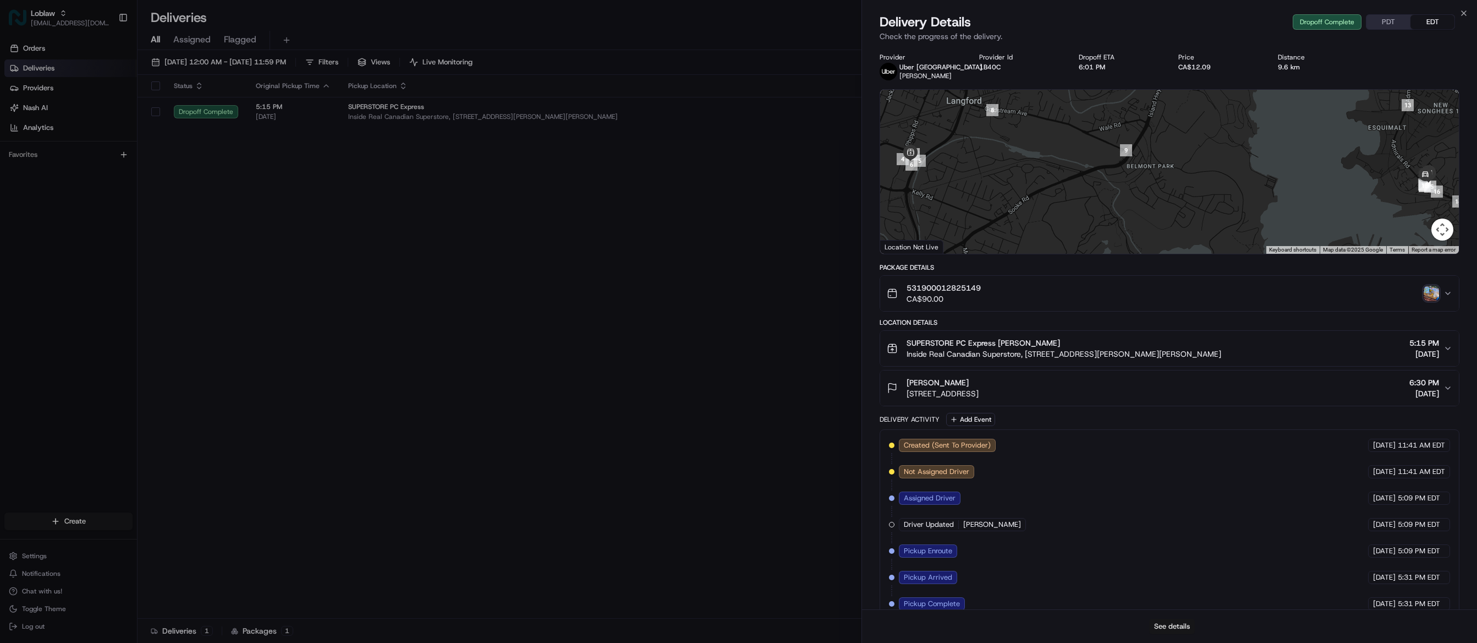
click at [1163, 626] on button "See details" at bounding box center [1172, 625] width 46 height 15
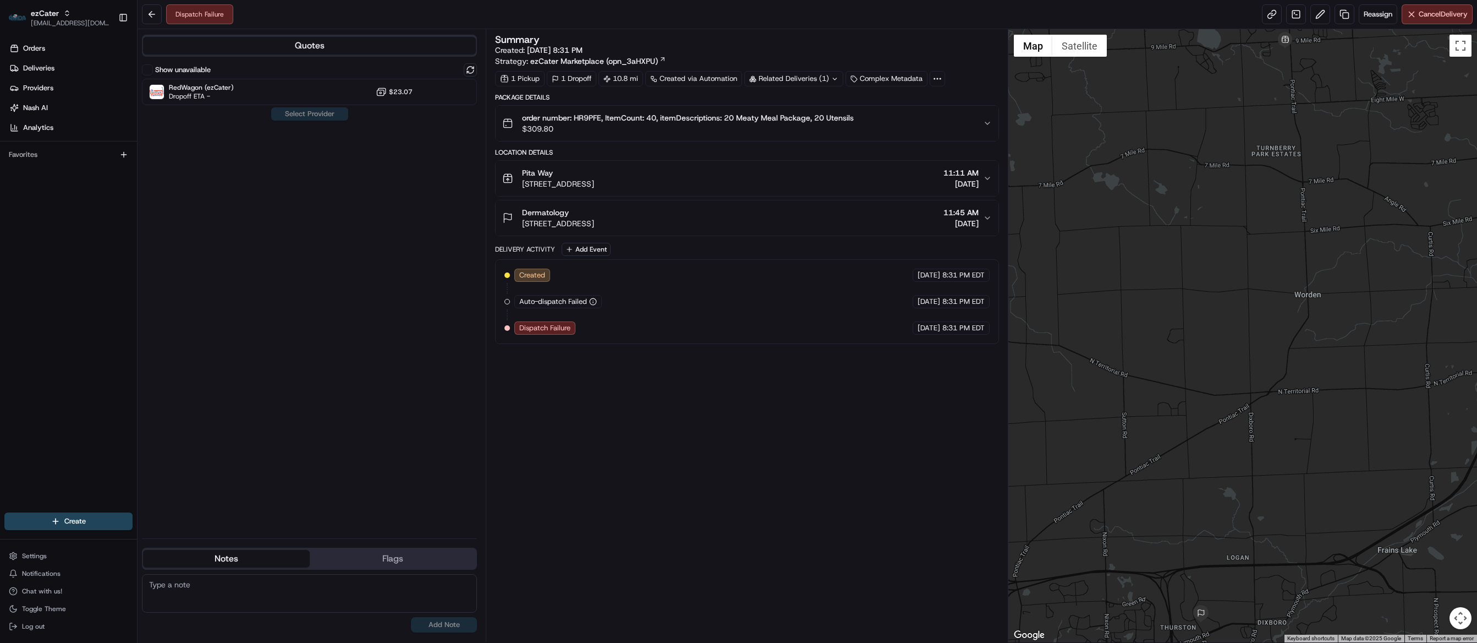
click at [887, 623] on div "Summary Created: [DATE] 8:31 PM Strategy: ezCater Marketplace (opn_3aHXPU) 1 Pi…" at bounding box center [747, 336] width 504 height 602
click at [907, 621] on div "Summary Created: [DATE] 8:31 PM Strategy: ezCater Marketplace (opn_3aHXPU) 1 Pi…" at bounding box center [747, 336] width 504 height 602
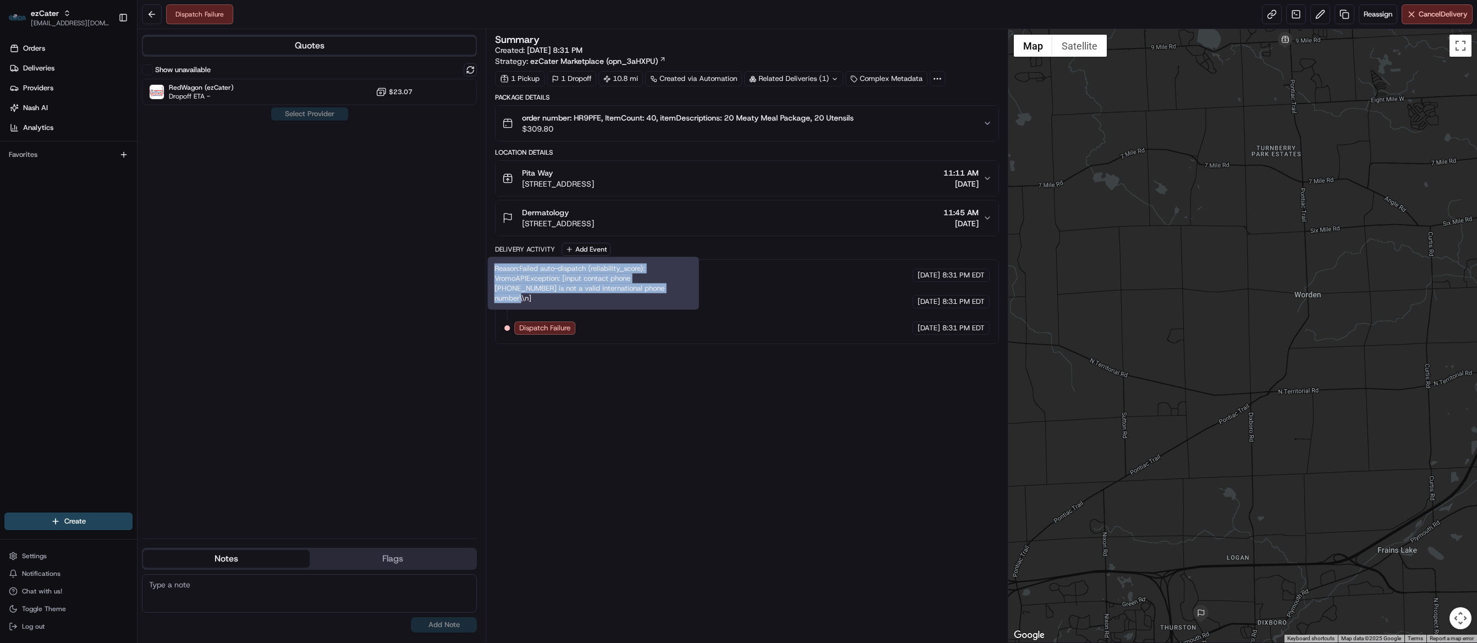
drag, startPoint x: 634, startPoint y: 287, endPoint x: 491, endPoint y: 268, distance: 144.4
click at [491, 268] on div "Reason: Failed auto-dispatch (reliability_score): VromoAPIException: [input con…" at bounding box center [593, 283] width 211 height 53
copy div "Reason: Failed auto-dispatch (reliability_score): VromoAPIException: [input con…"
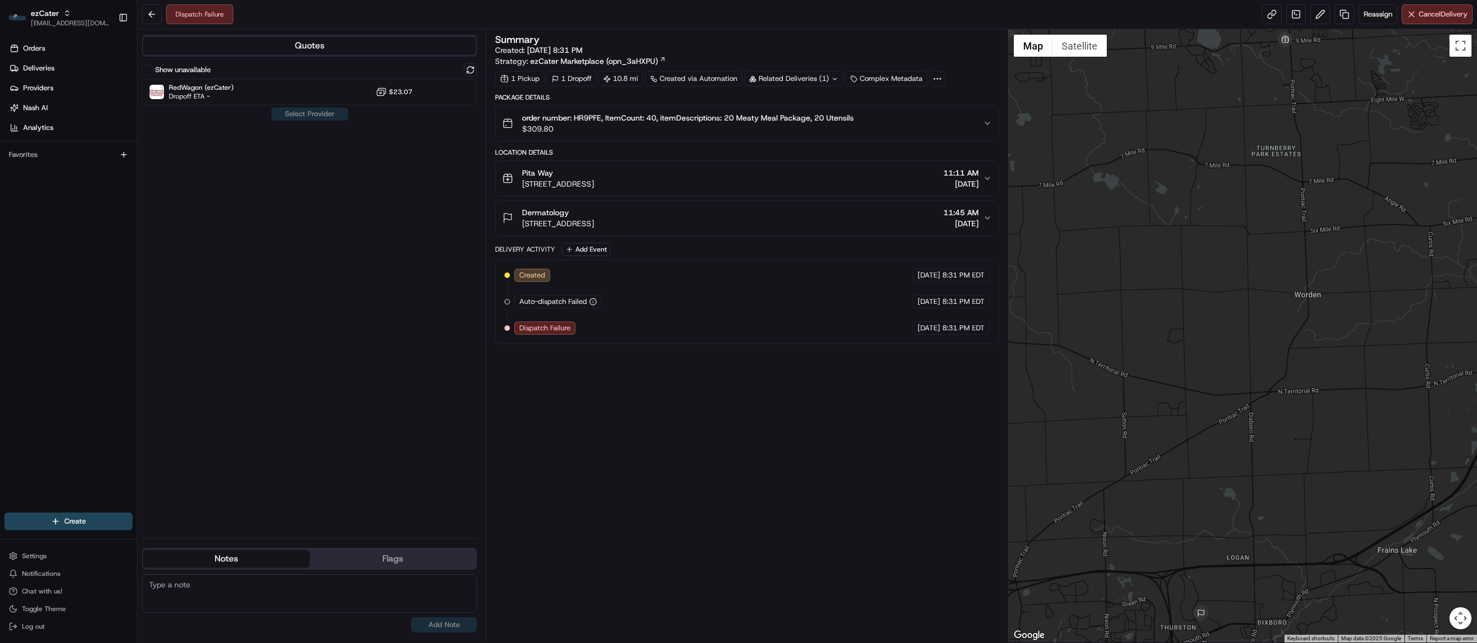
drag, startPoint x: 897, startPoint y: 624, endPoint x: 940, endPoint y: 594, distance: 52.2
click at [897, 624] on div "Summary Created: [DATE] 8:31 PM Strategy: ezCater Marketplace (opn_3aHXPU) 1 Pi…" at bounding box center [747, 336] width 504 height 602
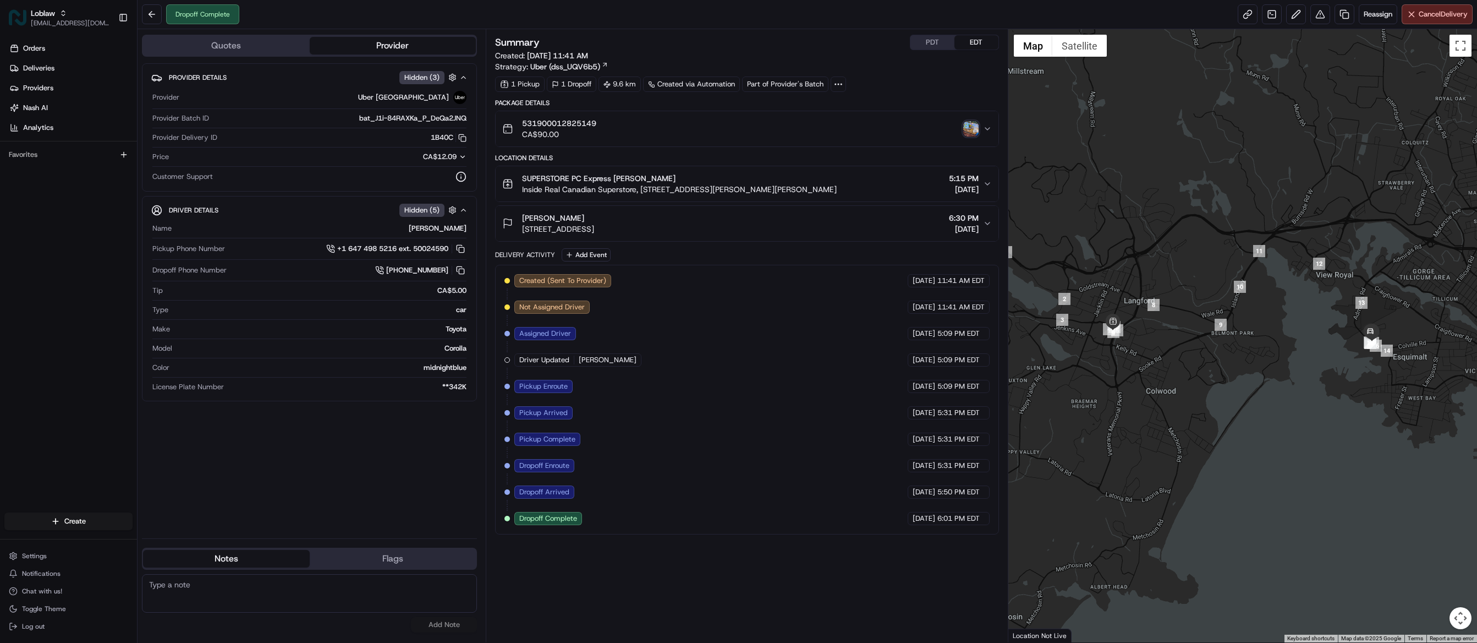
click at [971, 125] on img "button" at bounding box center [970, 128] width 15 height 15
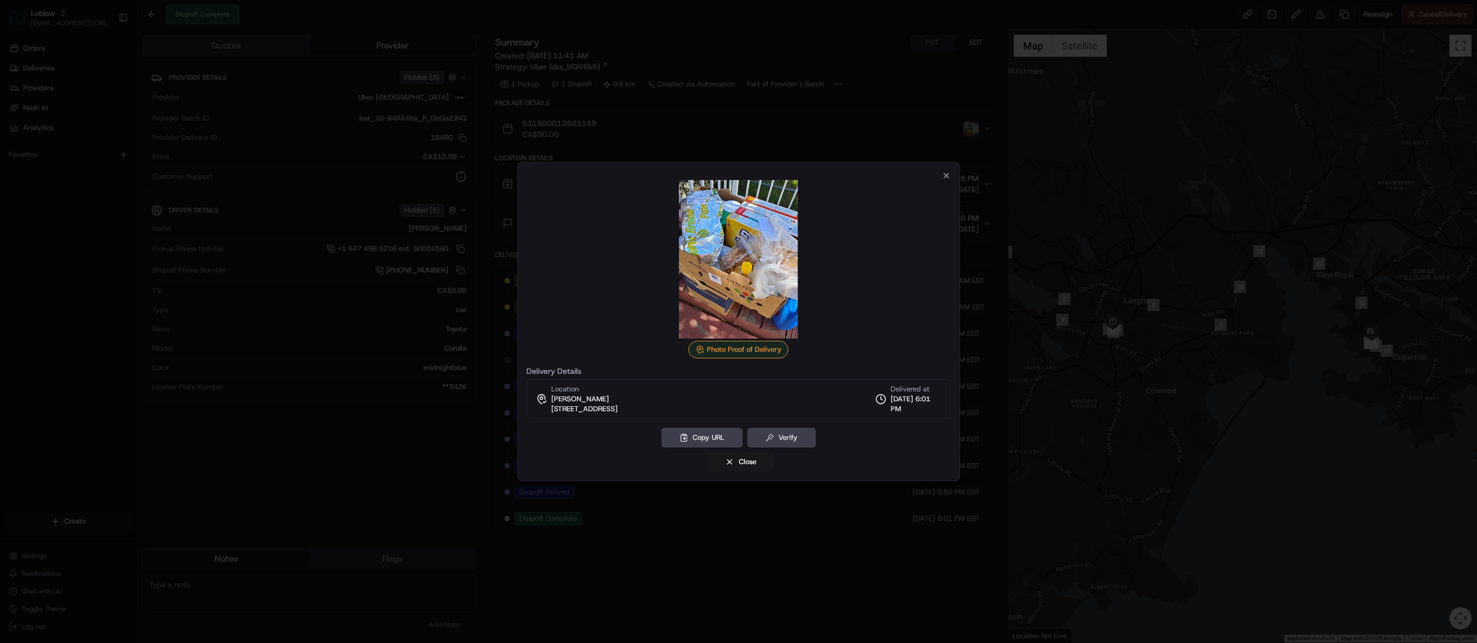
click at [862, 136] on div at bounding box center [738, 321] width 1477 height 643
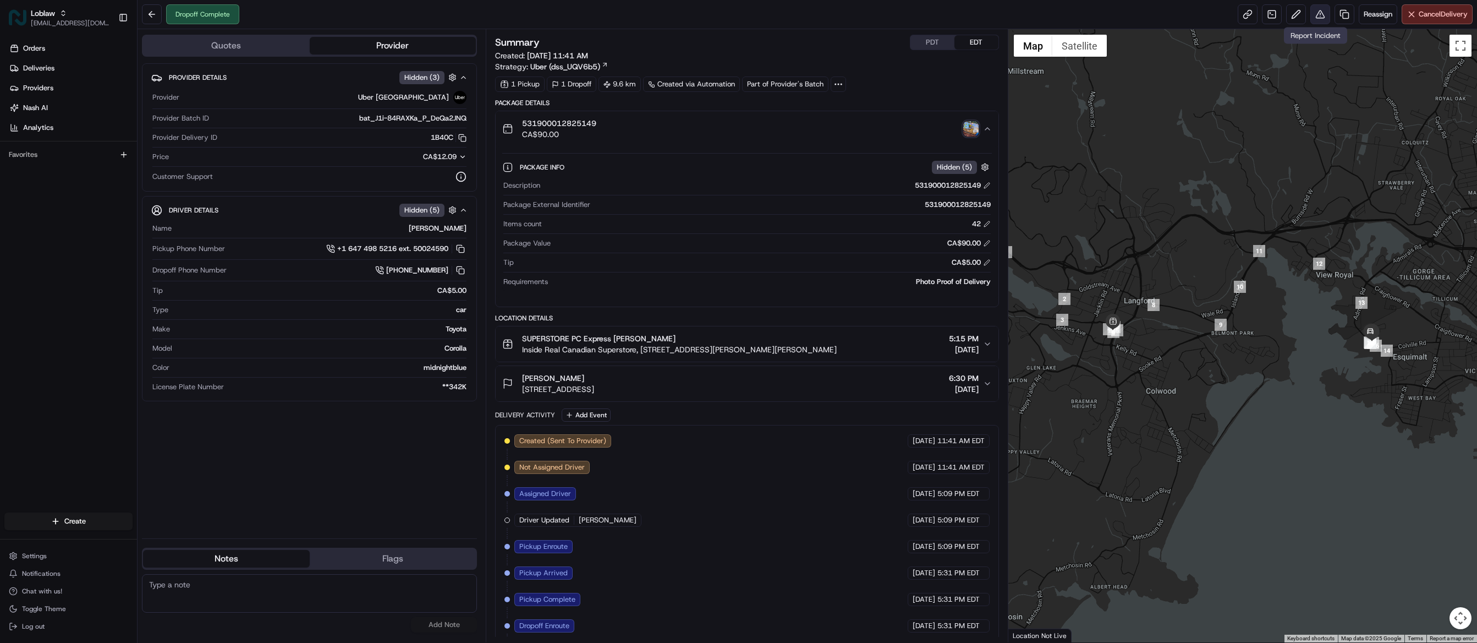
click at [1314, 20] on button at bounding box center [1321, 14] width 20 height 20
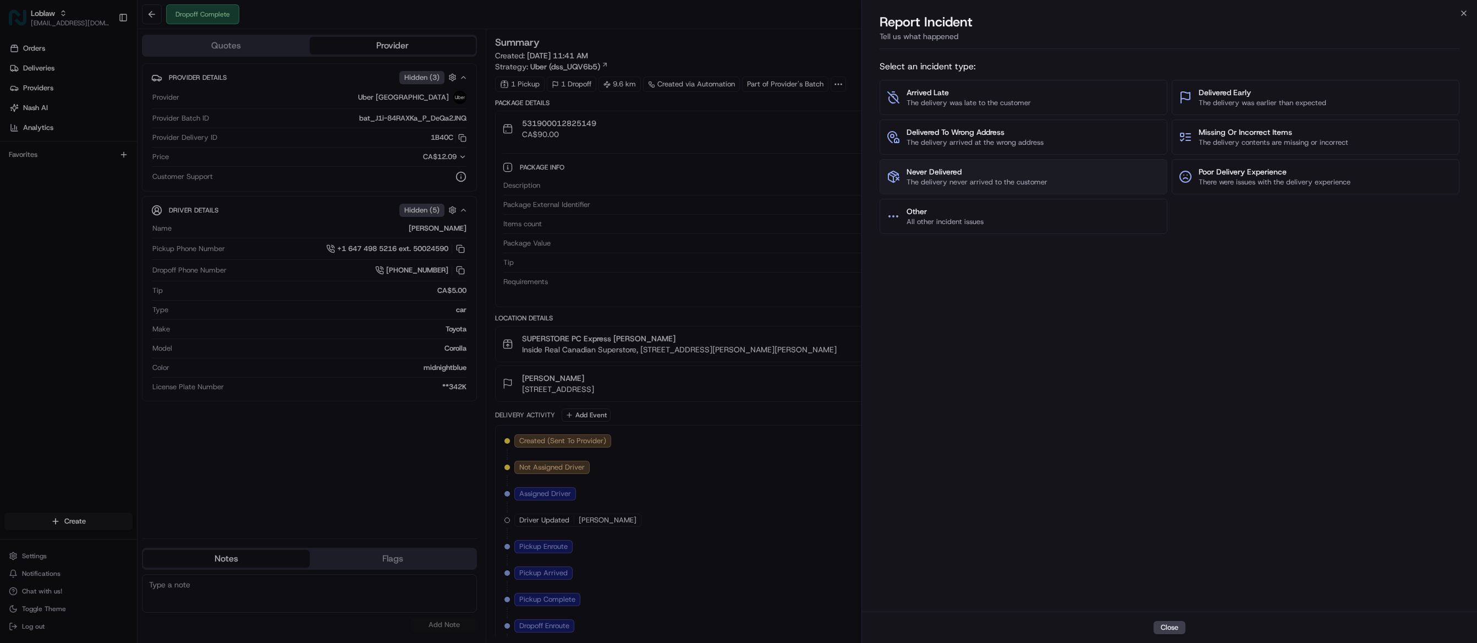
click at [999, 177] on span "Never Delivered" at bounding box center [977, 171] width 141 height 11
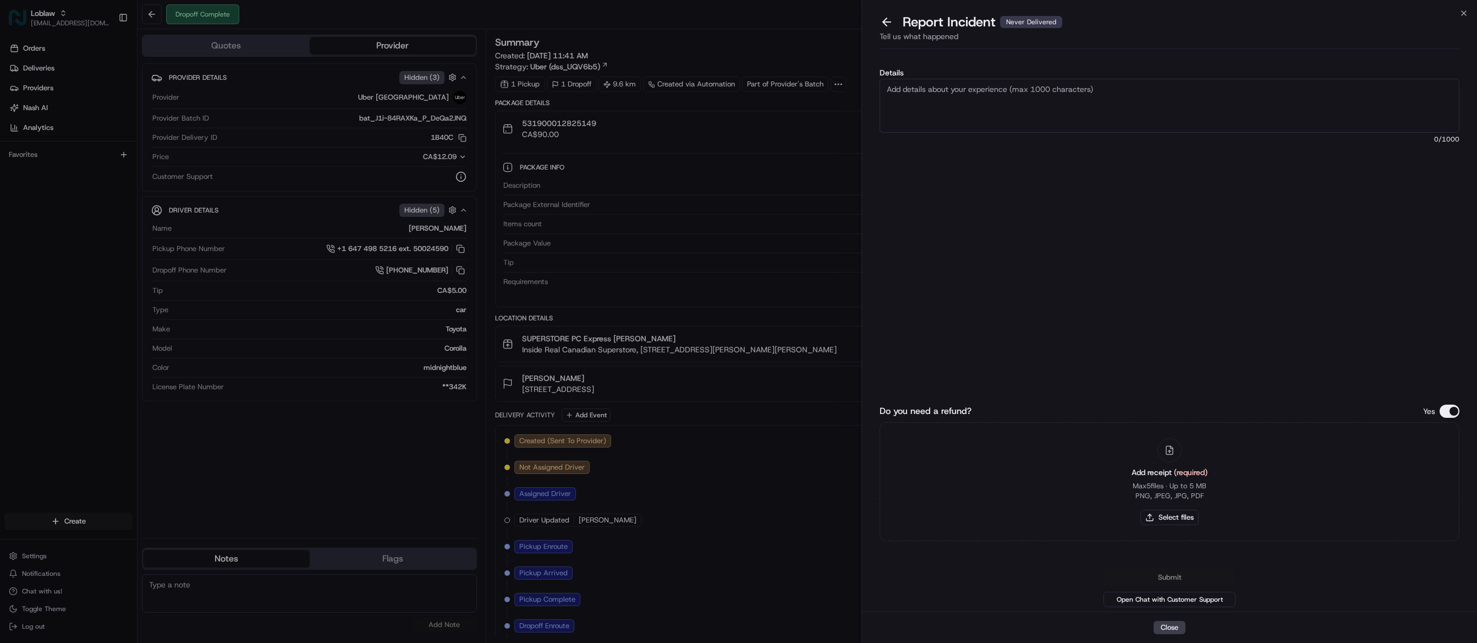
click at [996, 101] on textarea "Details" at bounding box center [1170, 106] width 580 height 54
type textarea "As per merchant, they wanted the Uber driver to be block for not delivery the o…"
click at [1453, 411] on button "Do you need a refund?" at bounding box center [1450, 410] width 20 height 13
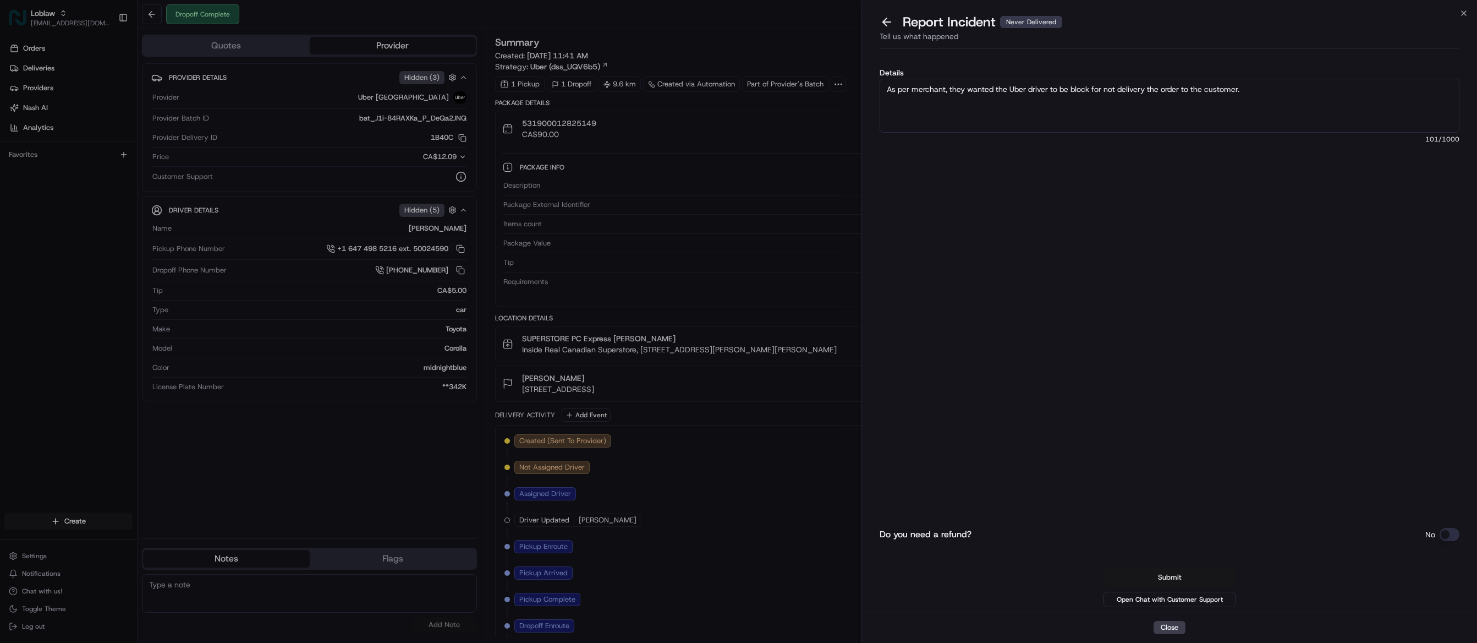
click at [1184, 576] on button "Submit" at bounding box center [1170, 577] width 132 height 20
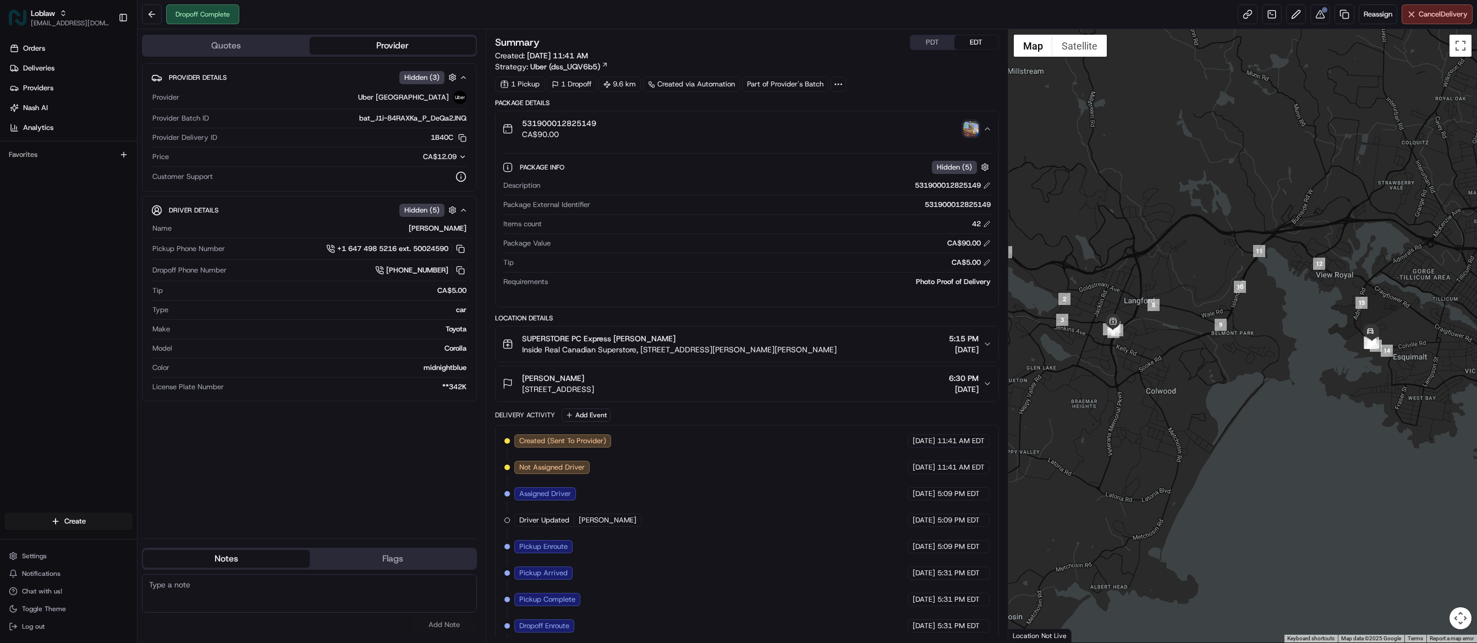
click at [752, 621] on div "Created (Sent To Provider) Uber [GEOGRAPHIC_DATA] [DATE] 11:41 AM EDT Not Assig…" at bounding box center [747, 559] width 485 height 251
